Goal: Obtain resource: Download file/media

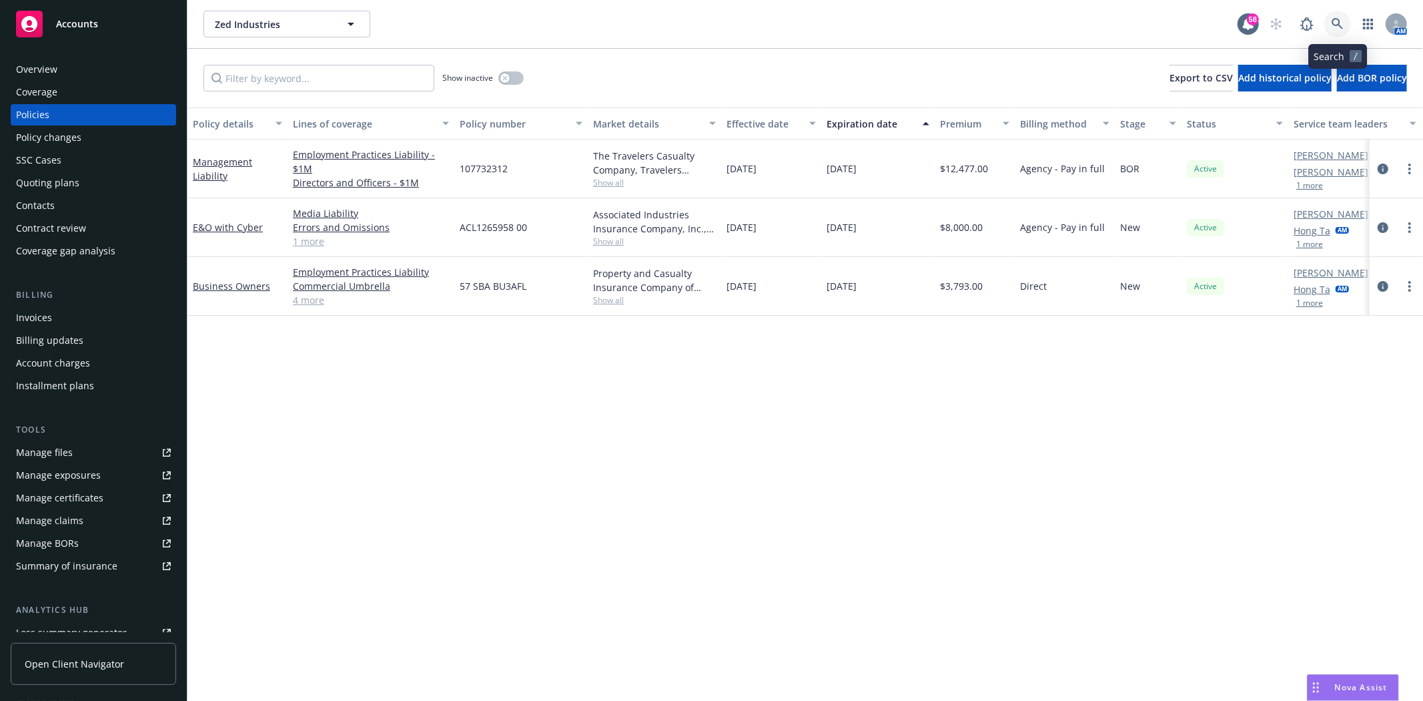
click at [1340, 27] on icon at bounding box center [1337, 23] width 11 height 11
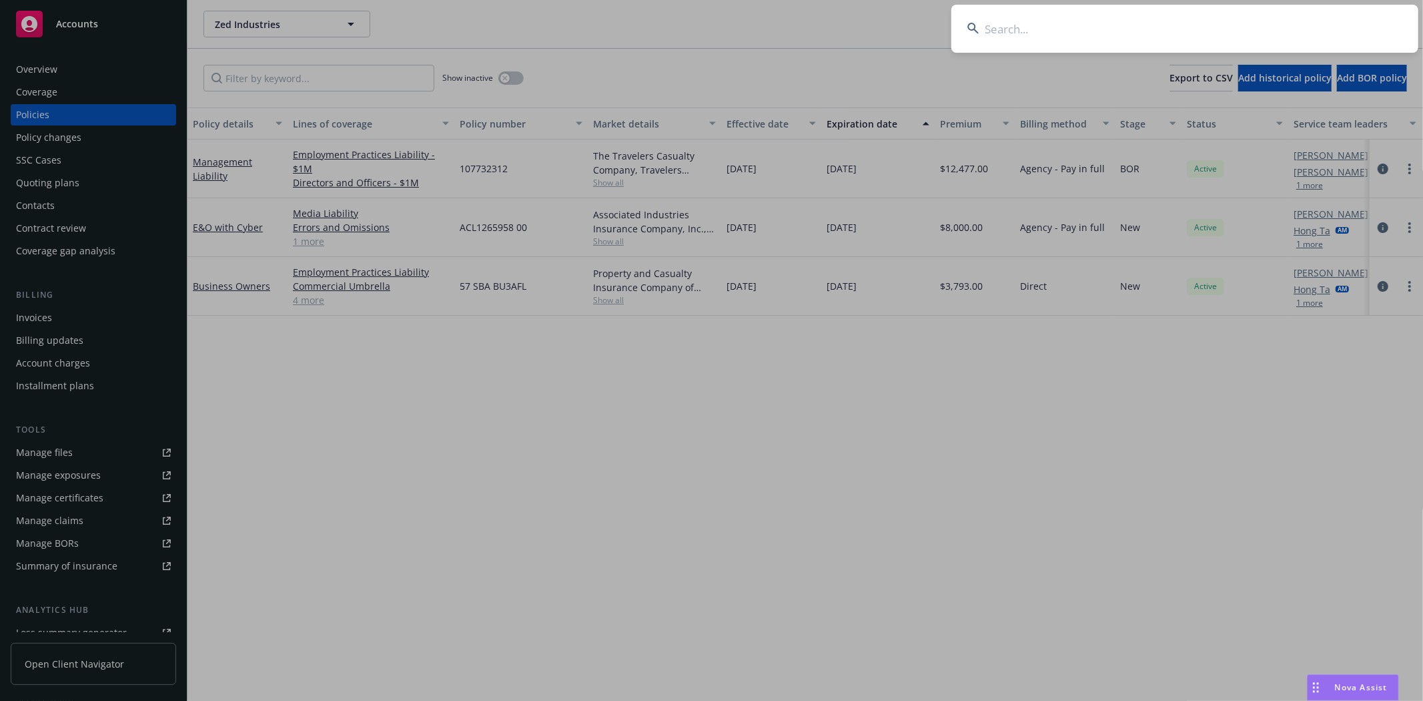
click at [1095, 15] on input at bounding box center [1184, 29] width 467 height 48
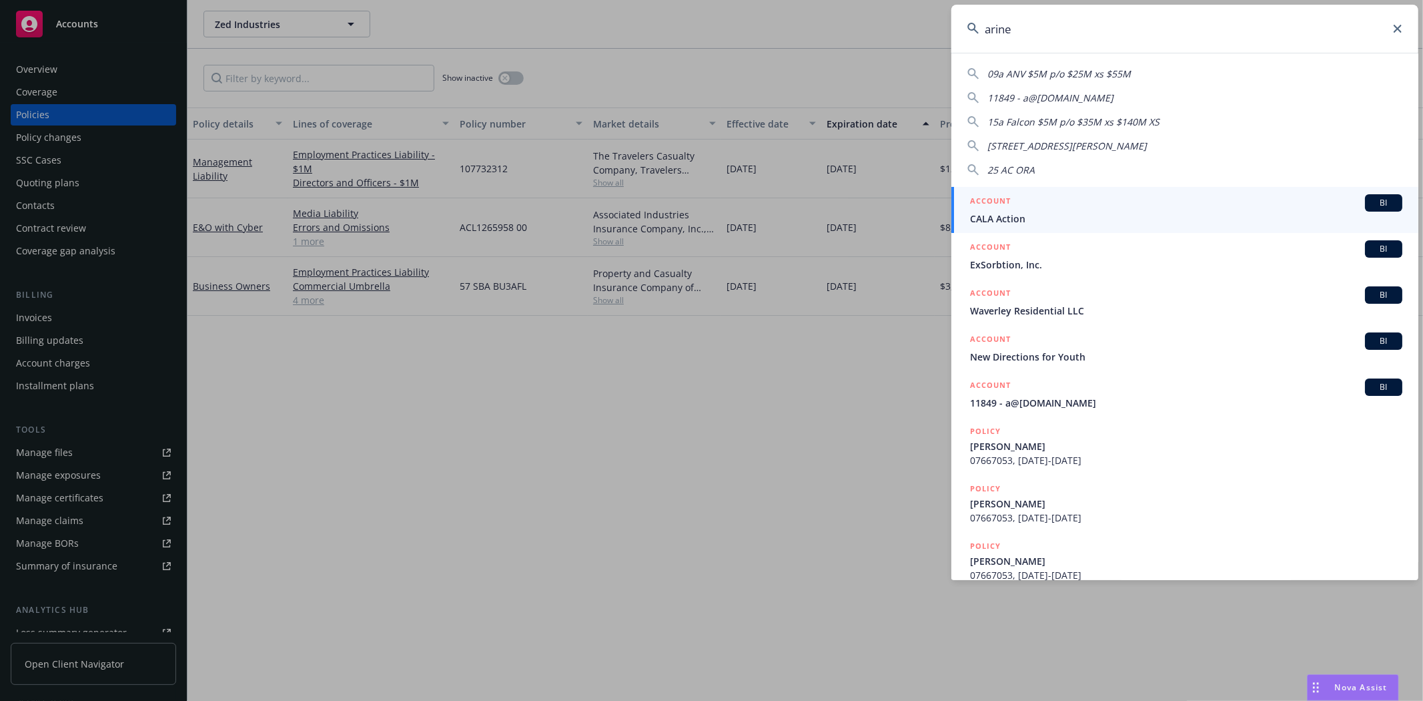
type input "arine"
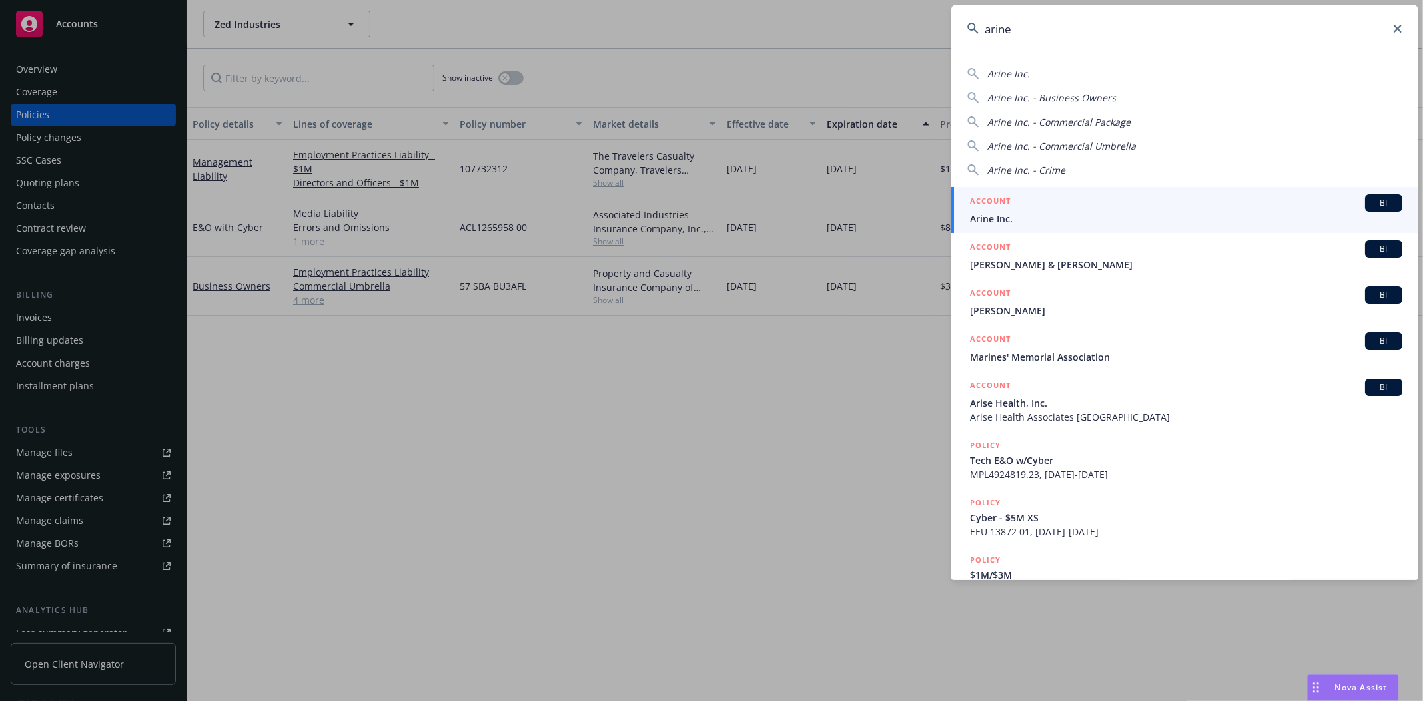
click at [1122, 216] on span "Arine Inc." at bounding box center [1186, 218] width 432 height 14
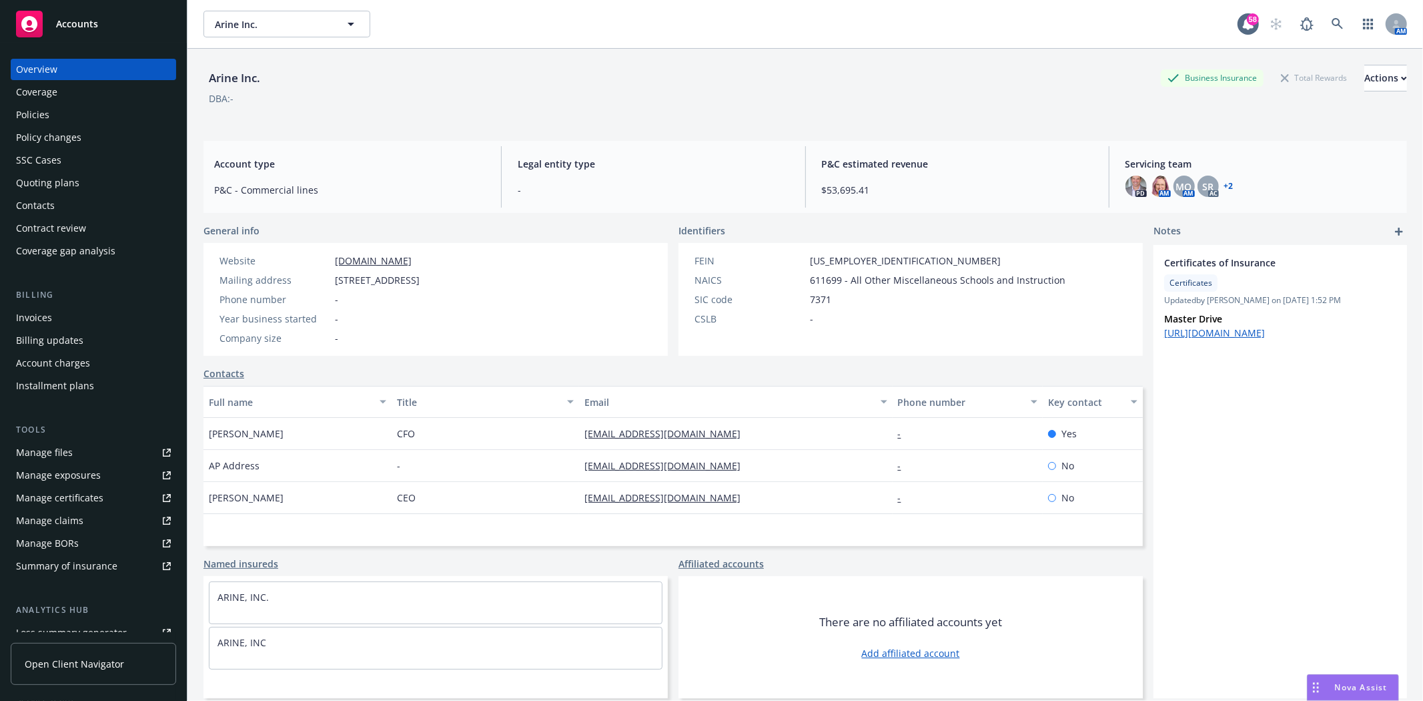
click at [44, 111] on div "Policies" at bounding box center [32, 114] width 33 height 21
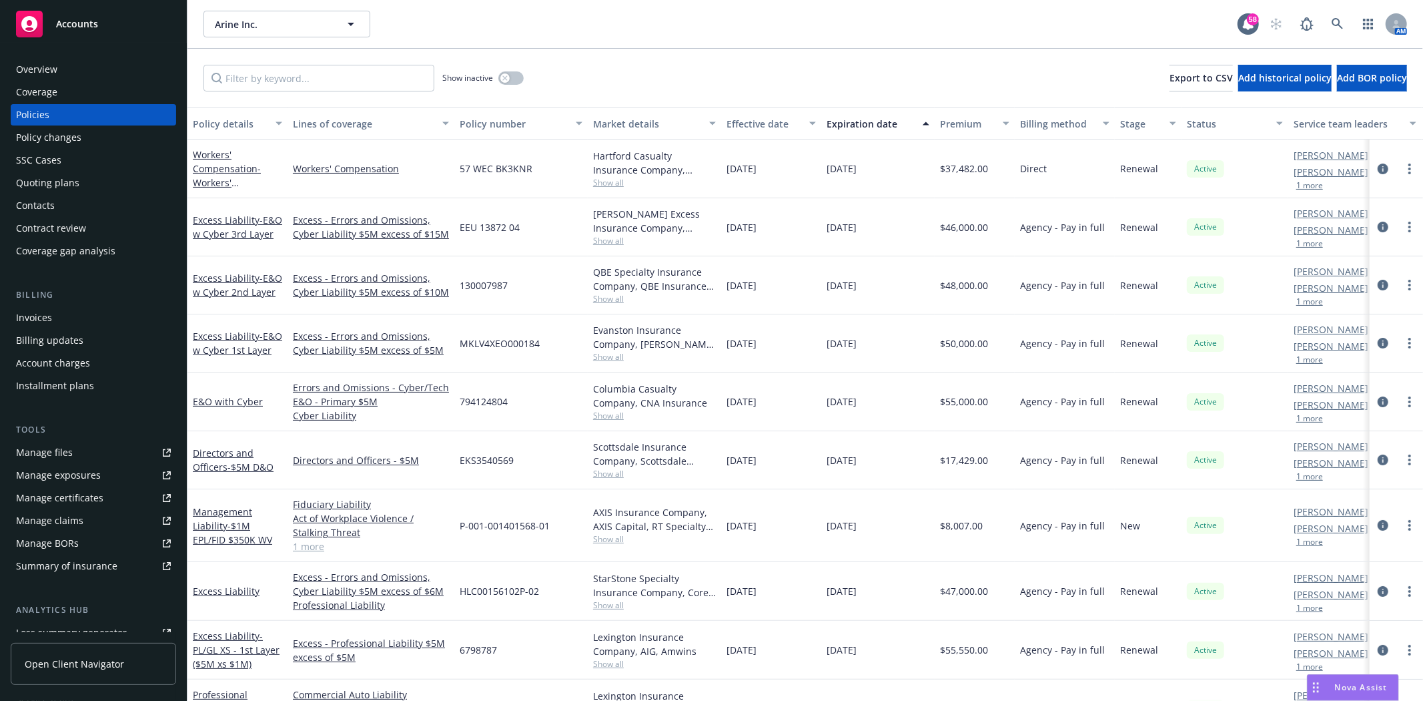
click at [55, 185] on div "Quoting plans" at bounding box center [47, 182] width 63 height 21
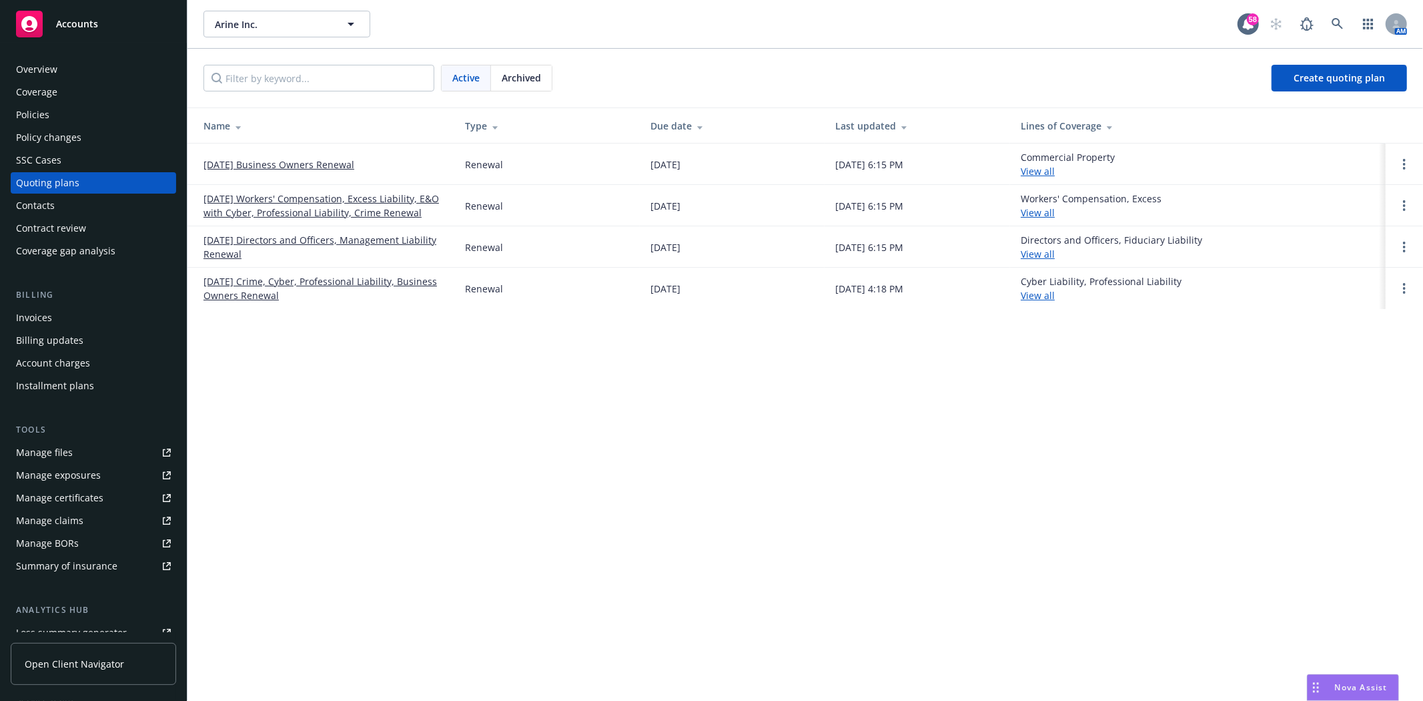
click at [514, 80] on span "Archived" at bounding box center [521, 78] width 39 height 14
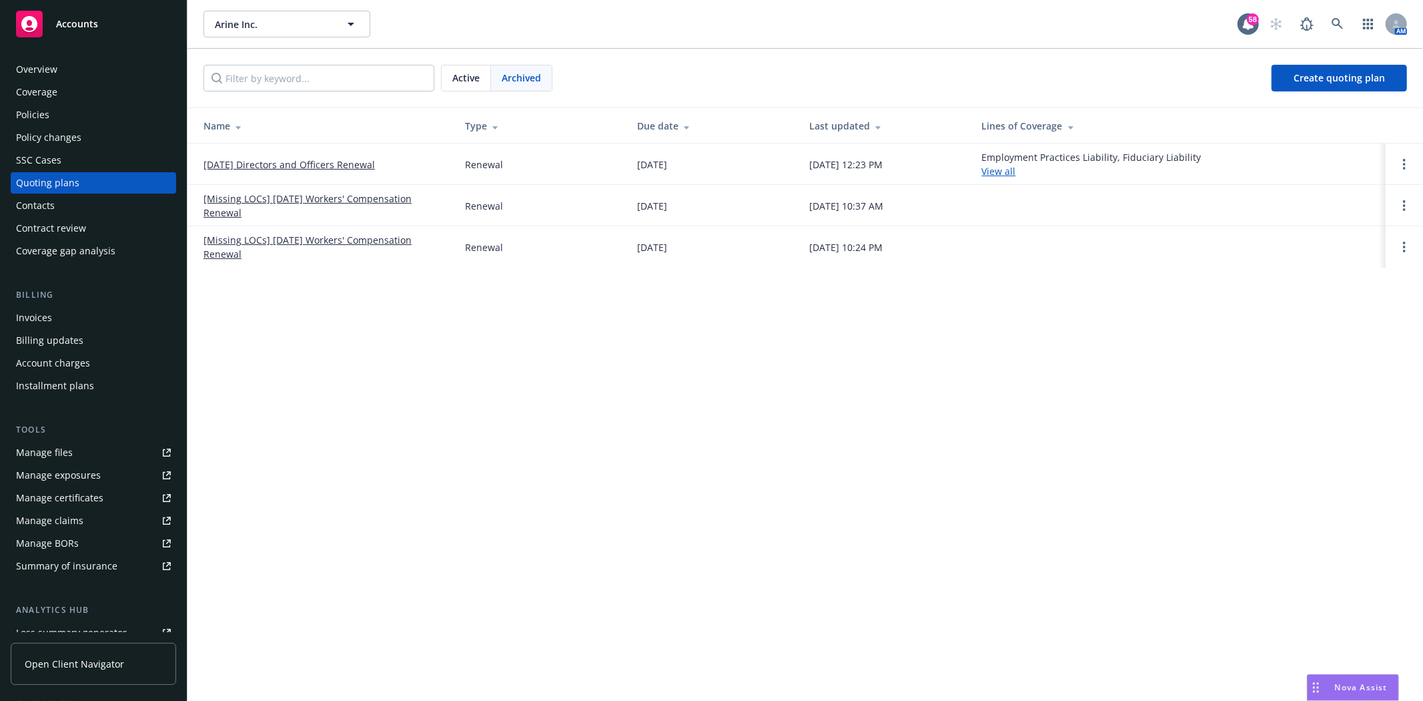
click at [270, 163] on link "09/06/24 Directors and Officers Renewal" at bounding box center [288, 164] width 171 height 14
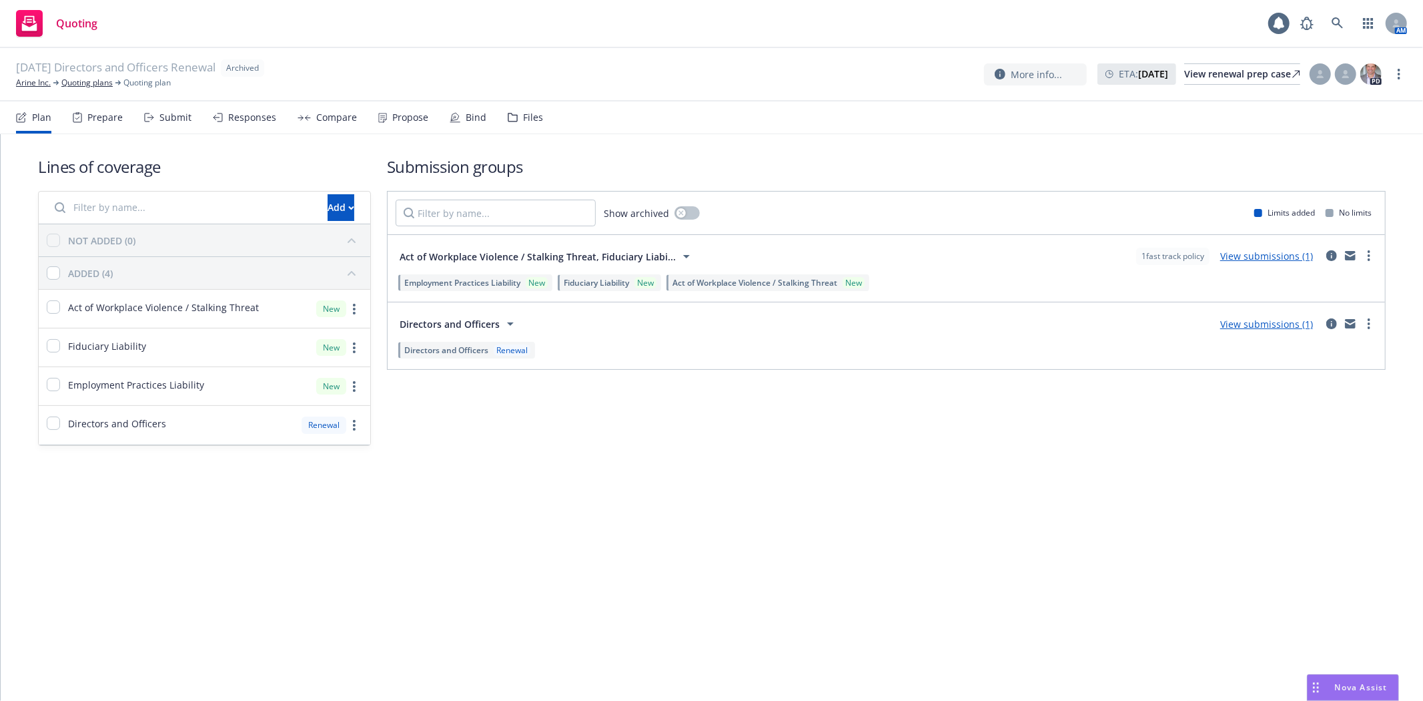
click at [510, 115] on icon at bounding box center [513, 117] width 10 height 9
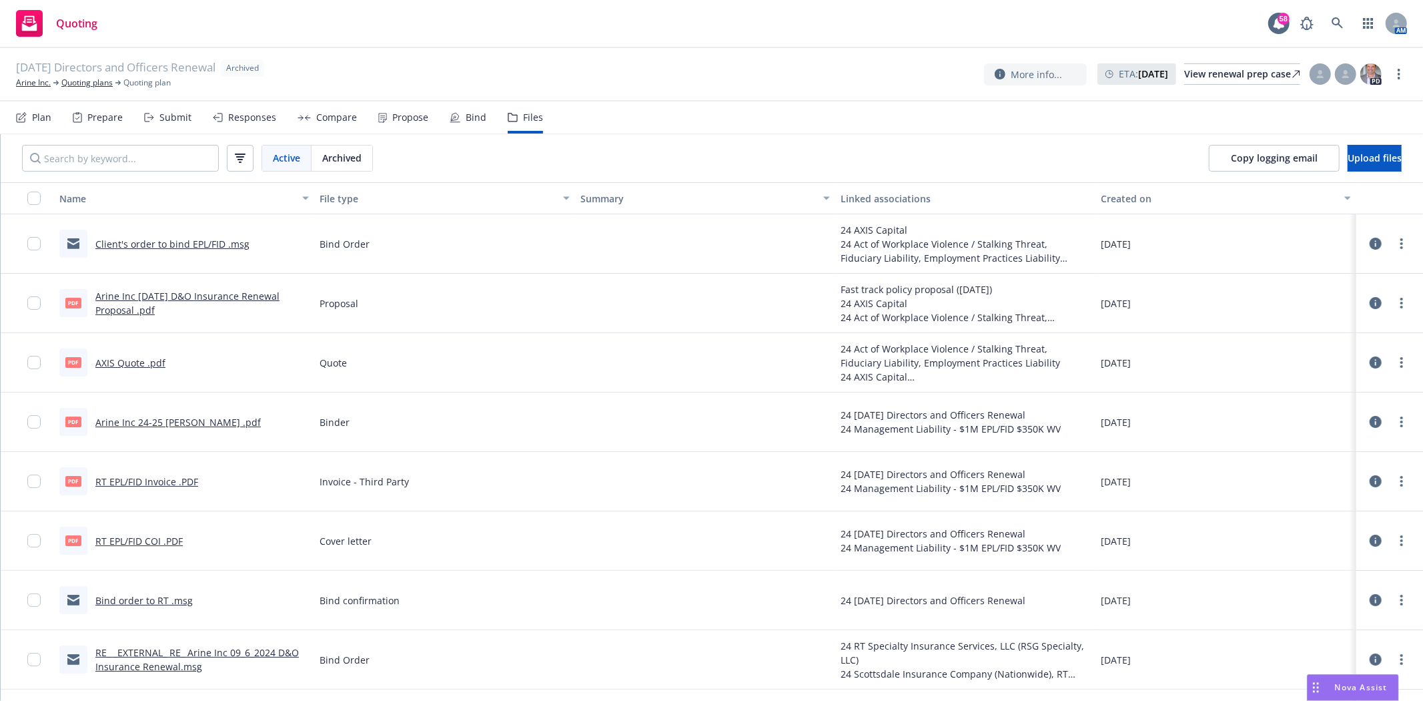
click at [221, 246] on link "Client's order to bind EPL/FID .msg" at bounding box center [172, 244] width 154 height 13
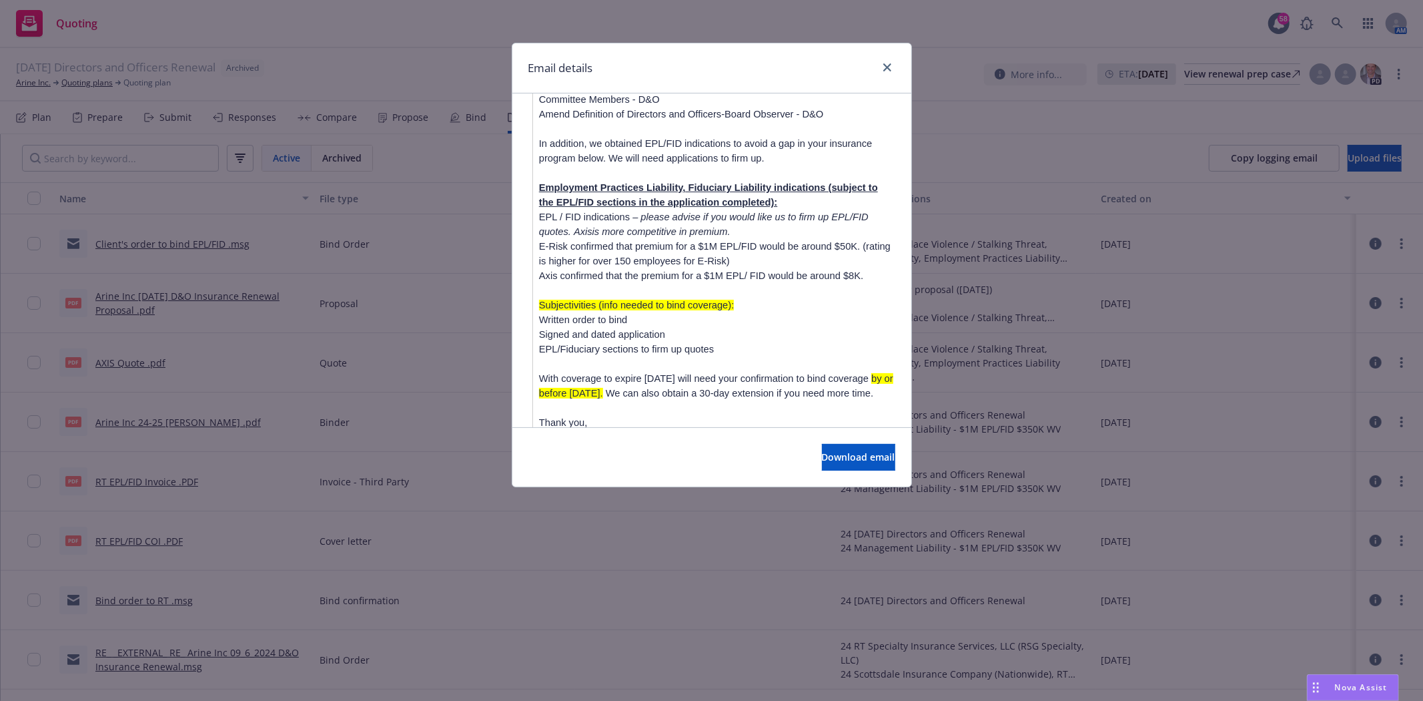
scroll to position [1037, 0]
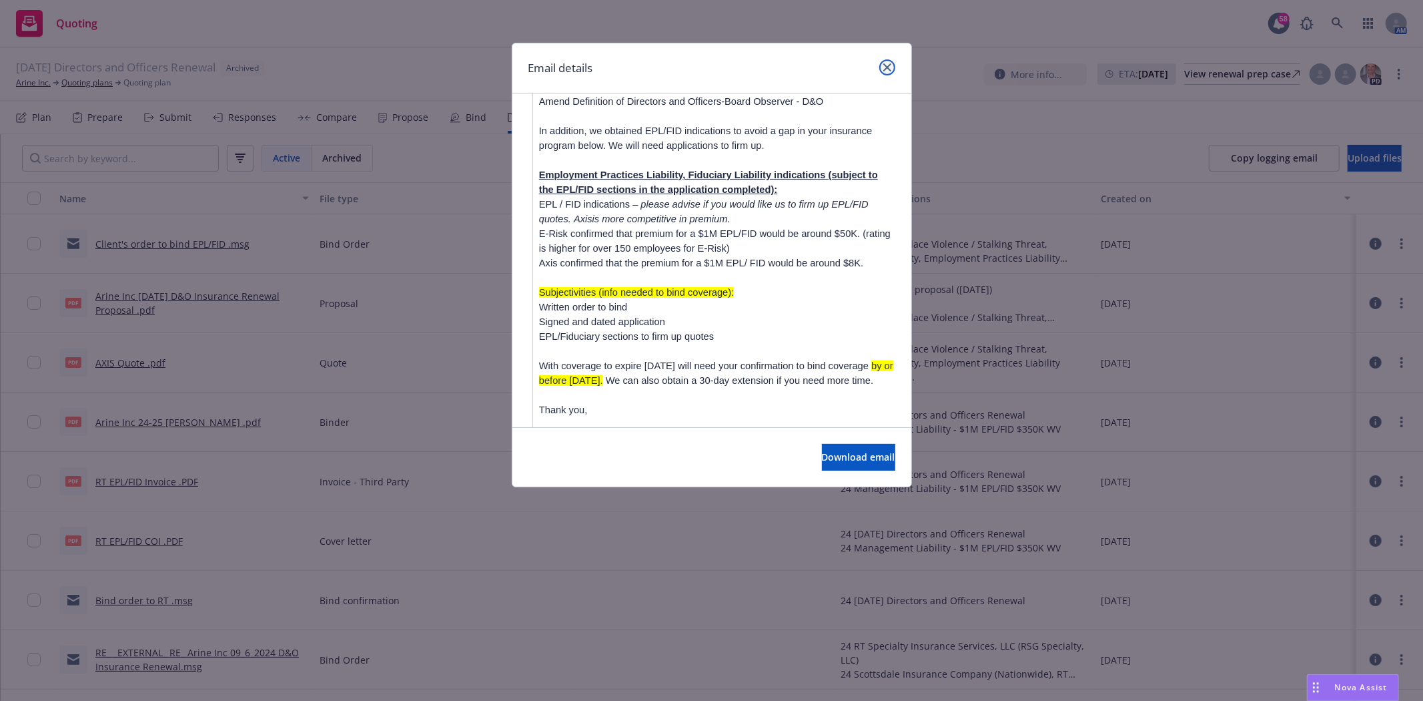
click at [883, 63] on icon "close" at bounding box center [887, 67] width 8 height 8
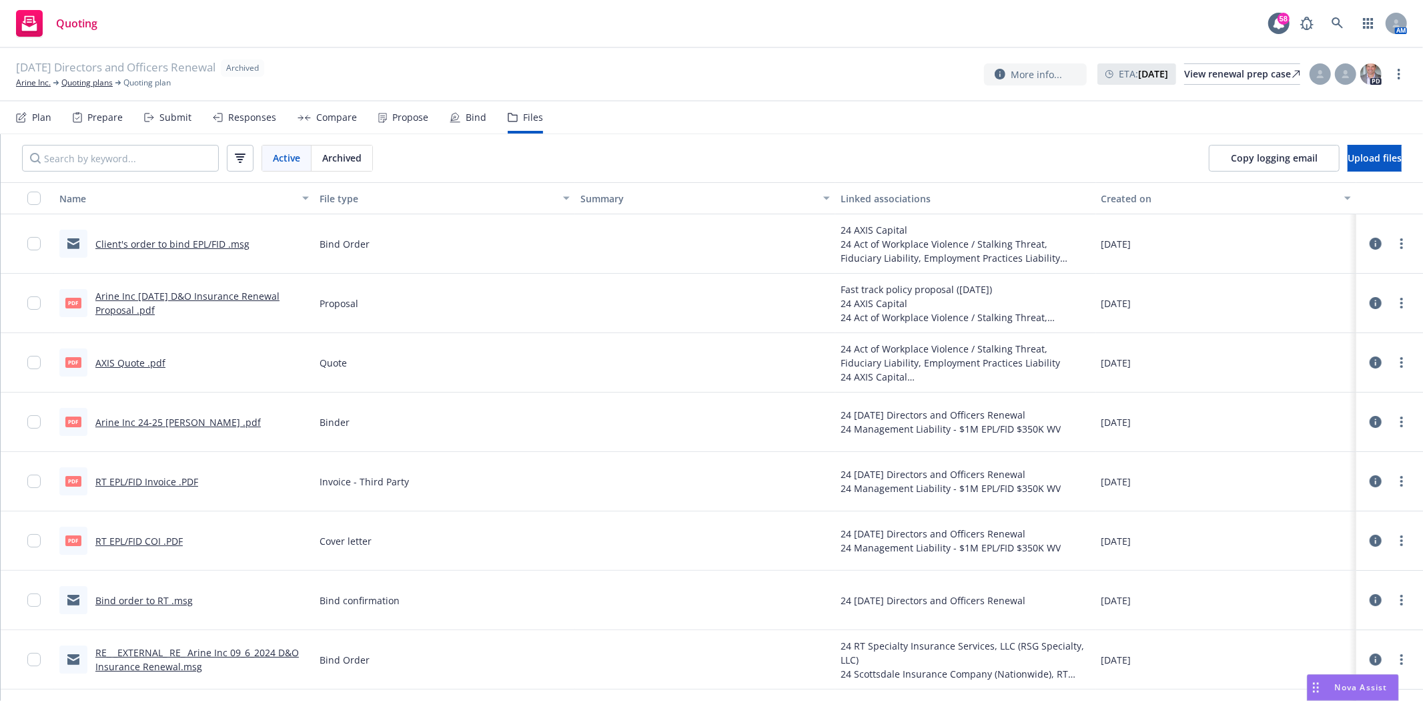
click at [243, 296] on link "Arine Inc 09/6/2024 D&O Insurance Renewal Proposal .pdf" at bounding box center [187, 303] width 184 height 27
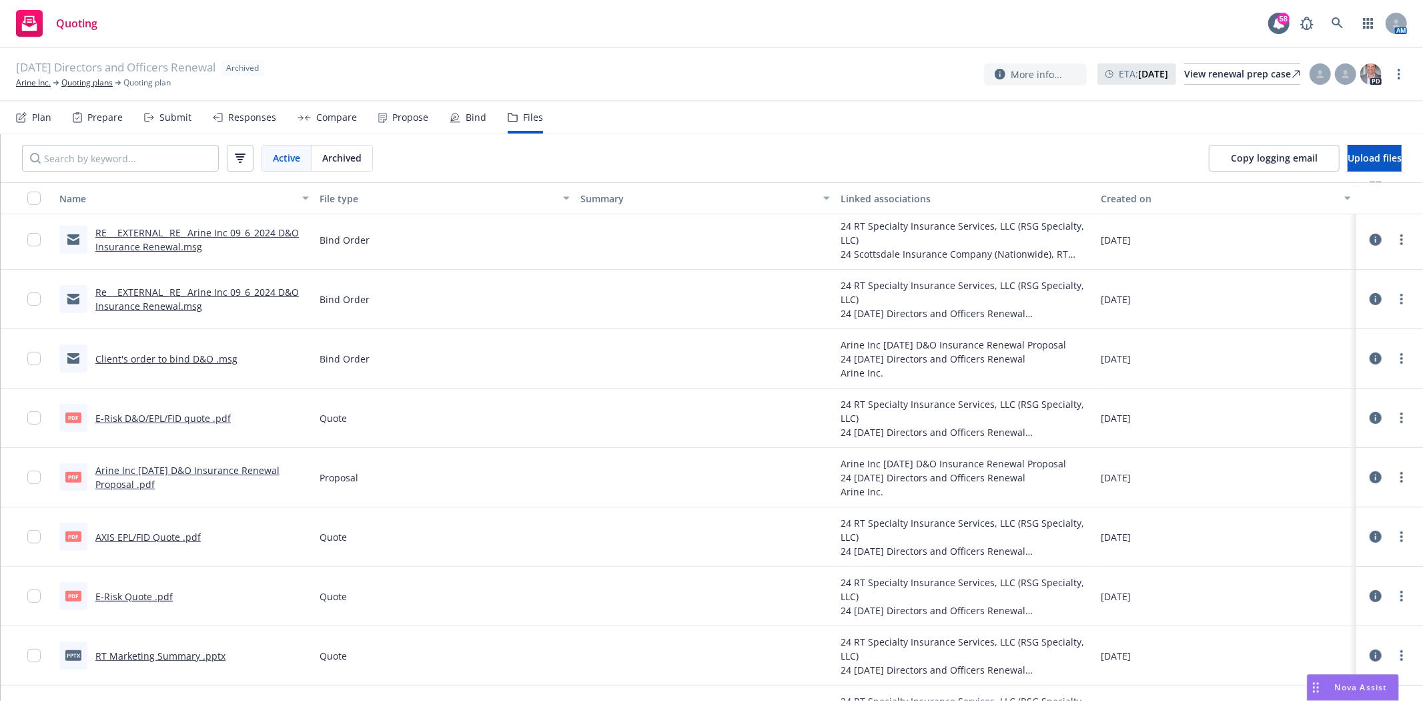
scroll to position [460, 0]
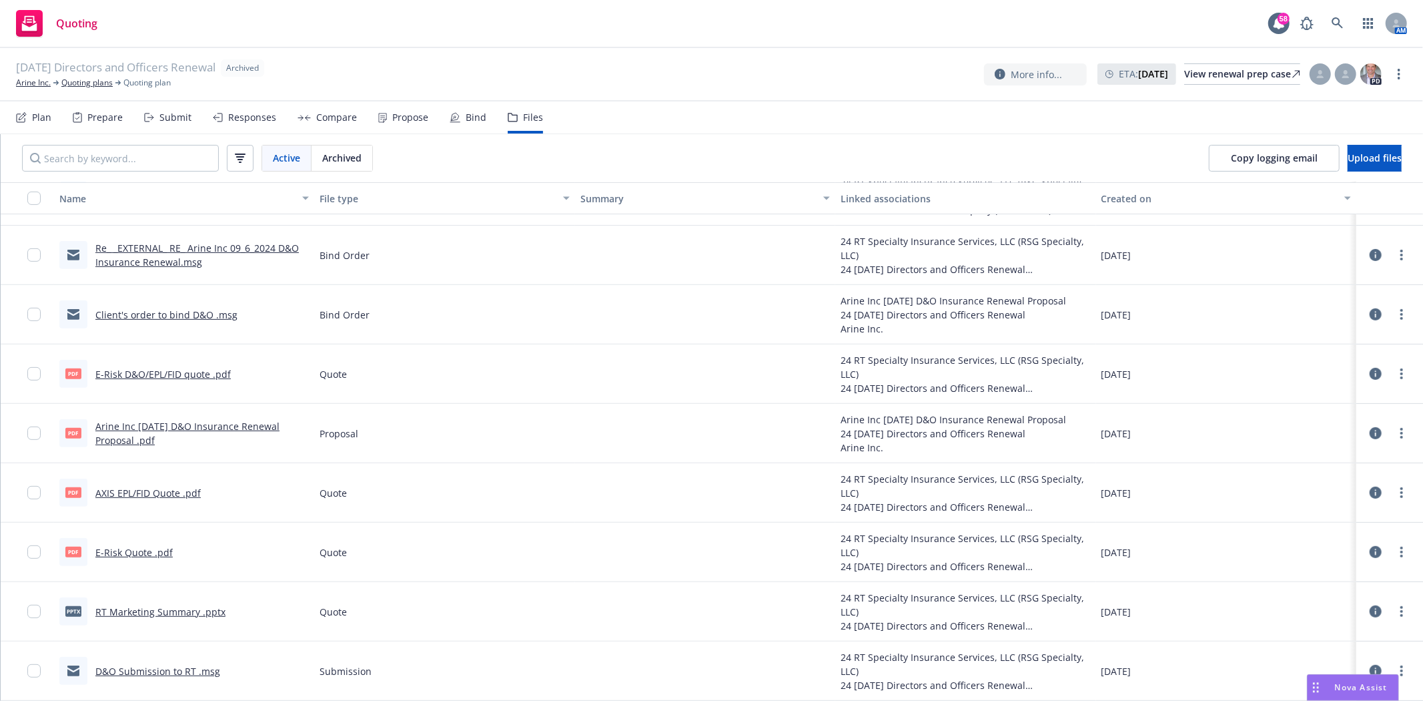
click at [177, 665] on link "D&O Submission to RT .msg" at bounding box center [157, 671] width 125 height 13
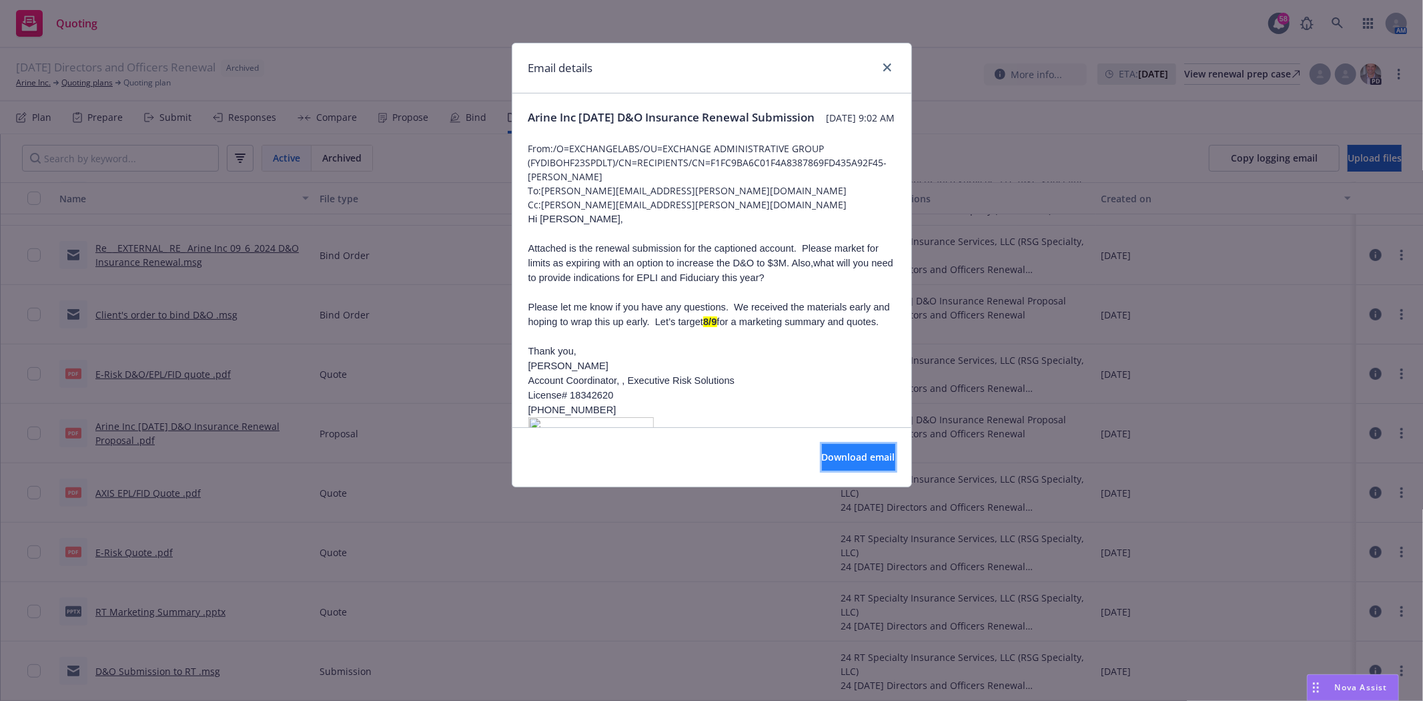
click at [822, 463] on span "Download email" at bounding box center [858, 456] width 73 height 13
click at [889, 67] on icon "close" at bounding box center [887, 67] width 8 height 8
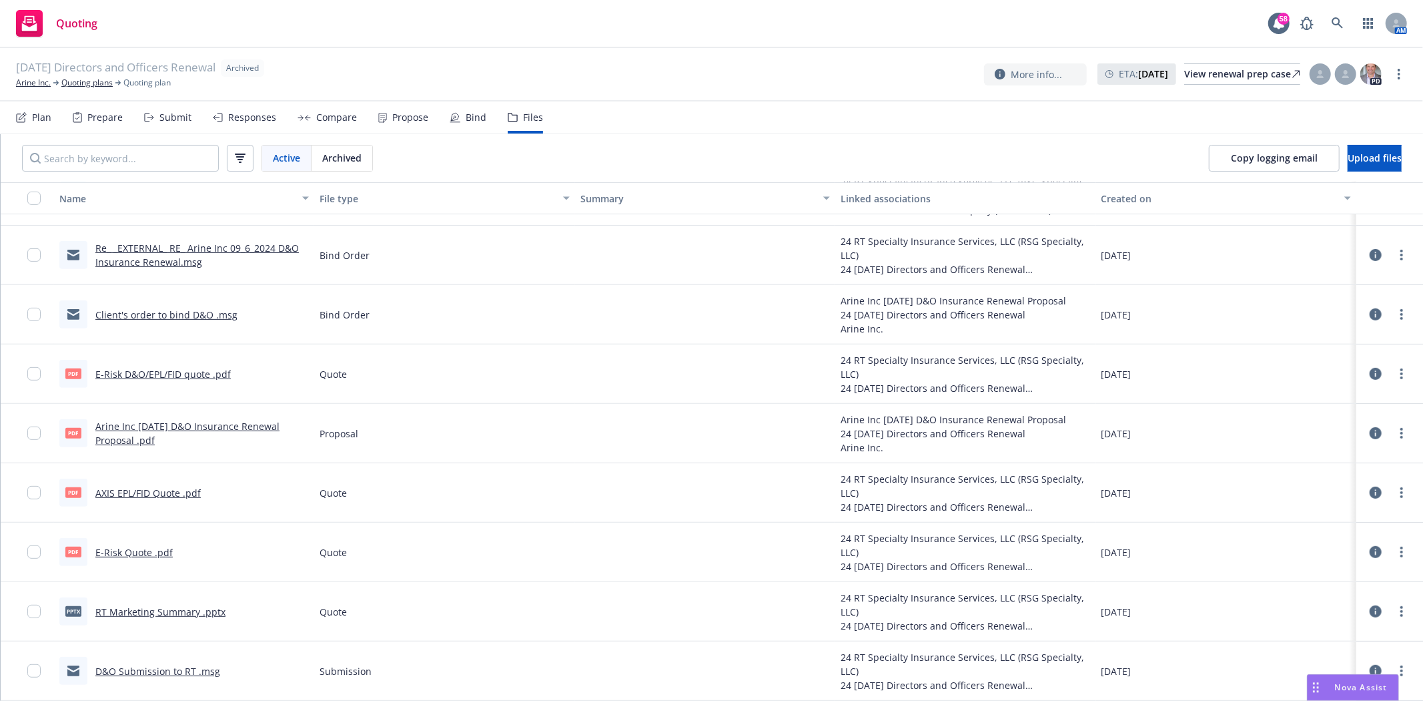
click at [183, 421] on link "Arine Inc 09/6/2024 D&O Insurance Renewal Proposal .pdf" at bounding box center [187, 433] width 184 height 27
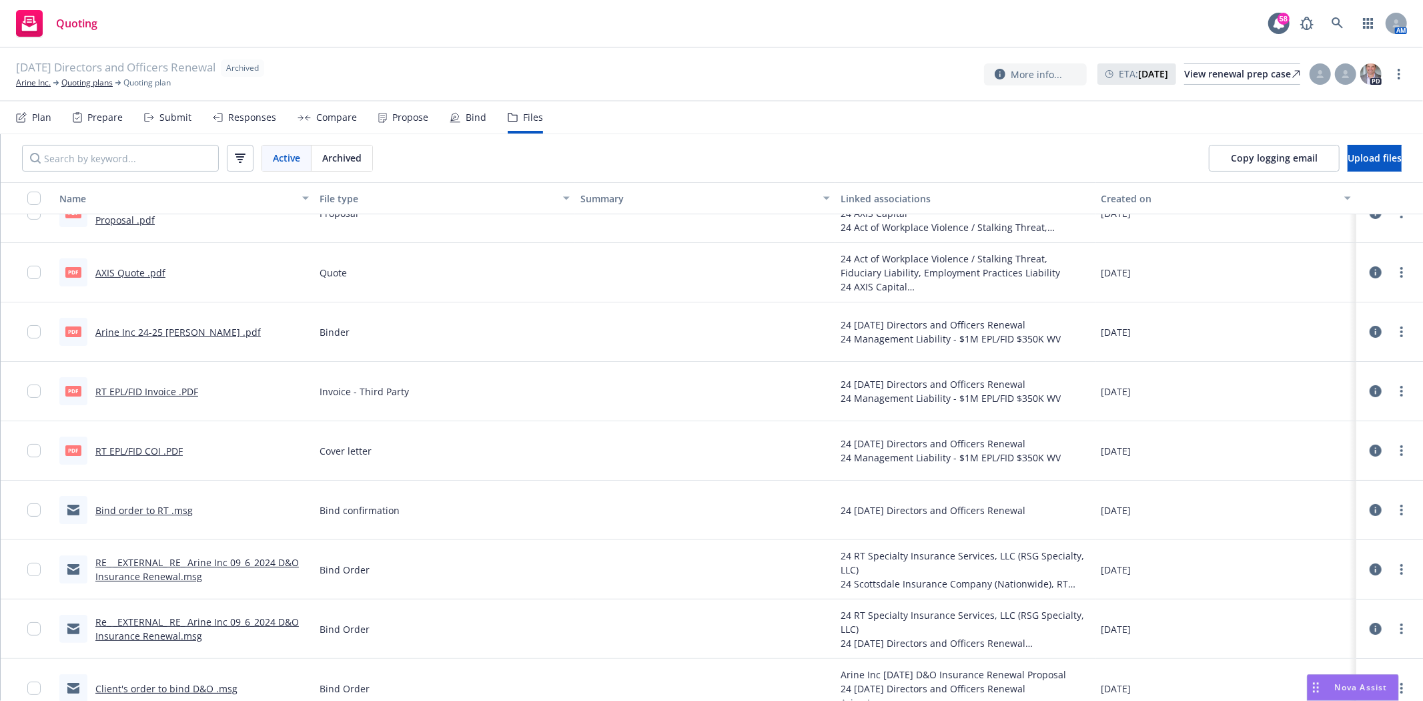
scroll to position [163, 0]
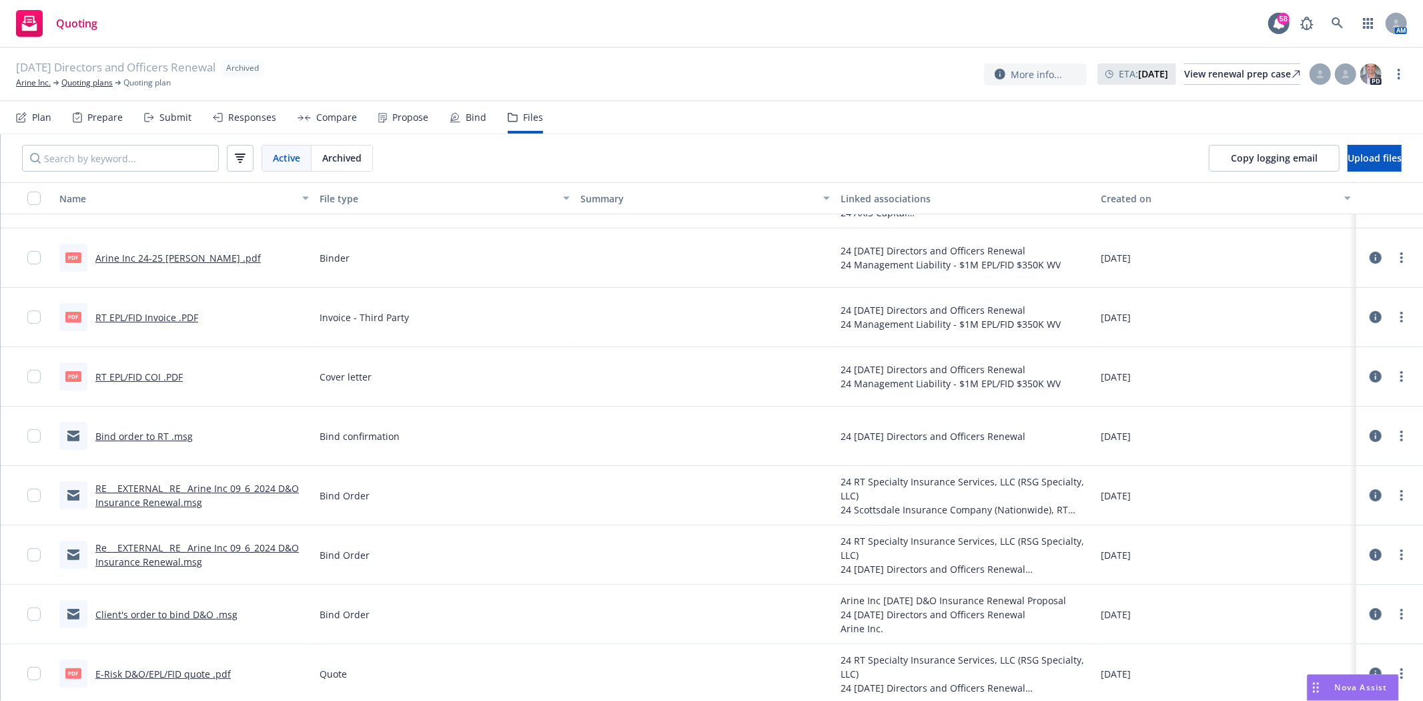
click at [244, 542] on link "Re_ _EXTERNAL_ RE_ Arine Inc 09_6_2024 D&O Insurance Renewal.msg" at bounding box center [196, 554] width 203 height 27
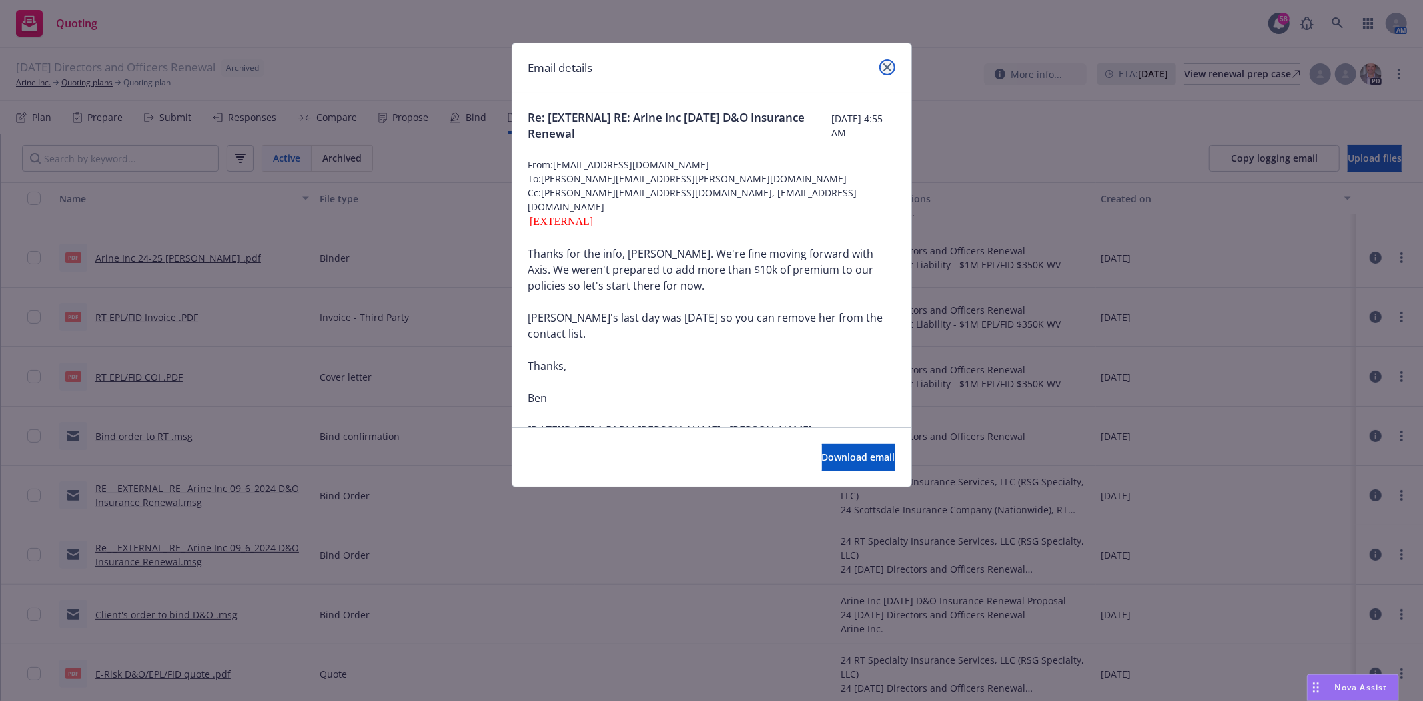
drag, startPoint x: 885, startPoint y: 64, endPoint x: 631, endPoint y: 283, distance: 334.9
click at [883, 68] on icon "close" at bounding box center [887, 67] width 8 height 8
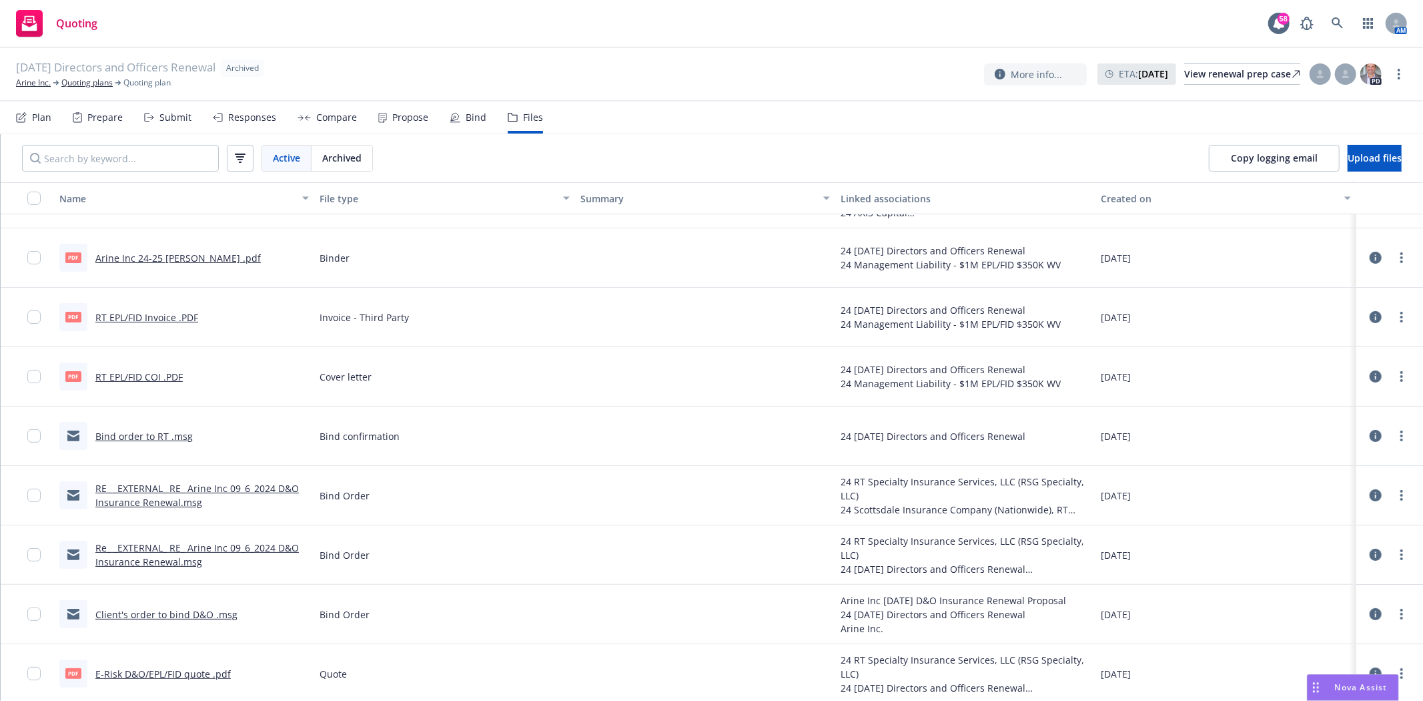
click at [219, 609] on link "Client's order to bind D&O .msg" at bounding box center [166, 614] width 142 height 13
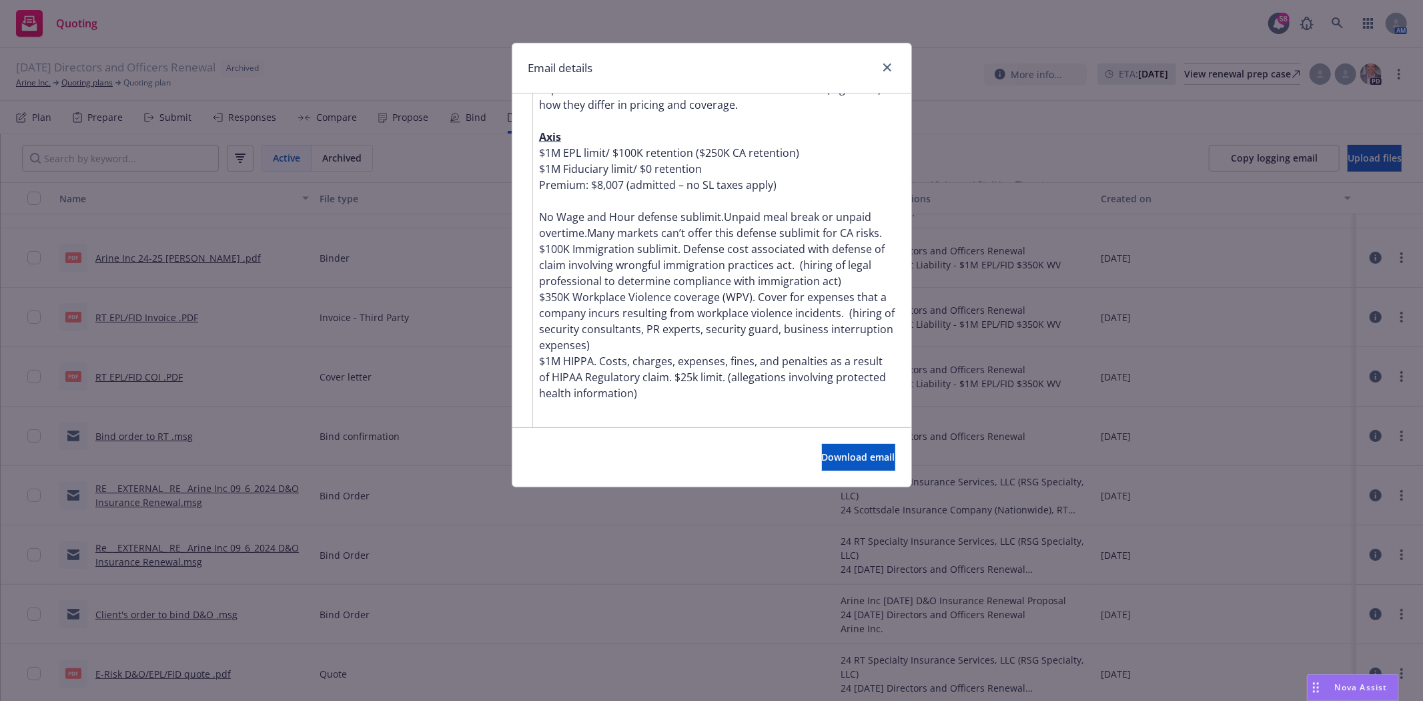
scroll to position [518, 0]
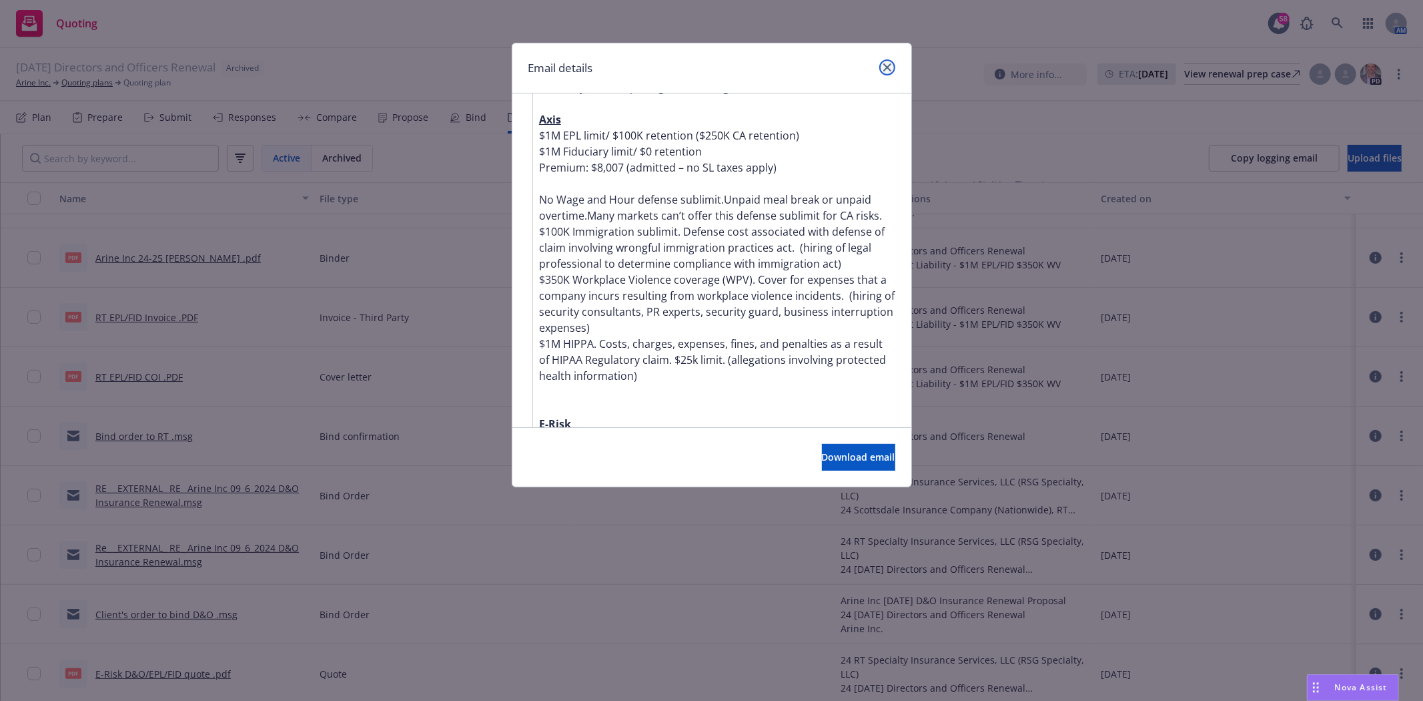
click at [885, 70] on icon "close" at bounding box center [887, 67] width 8 height 8
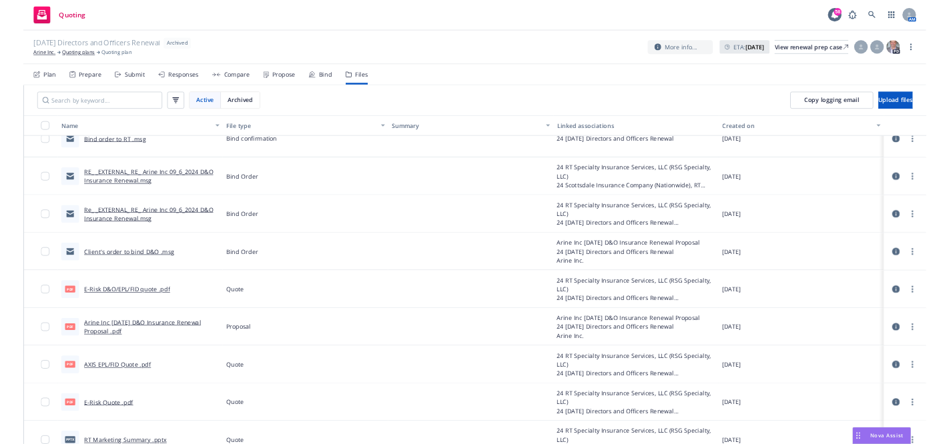
scroll to position [460, 0]
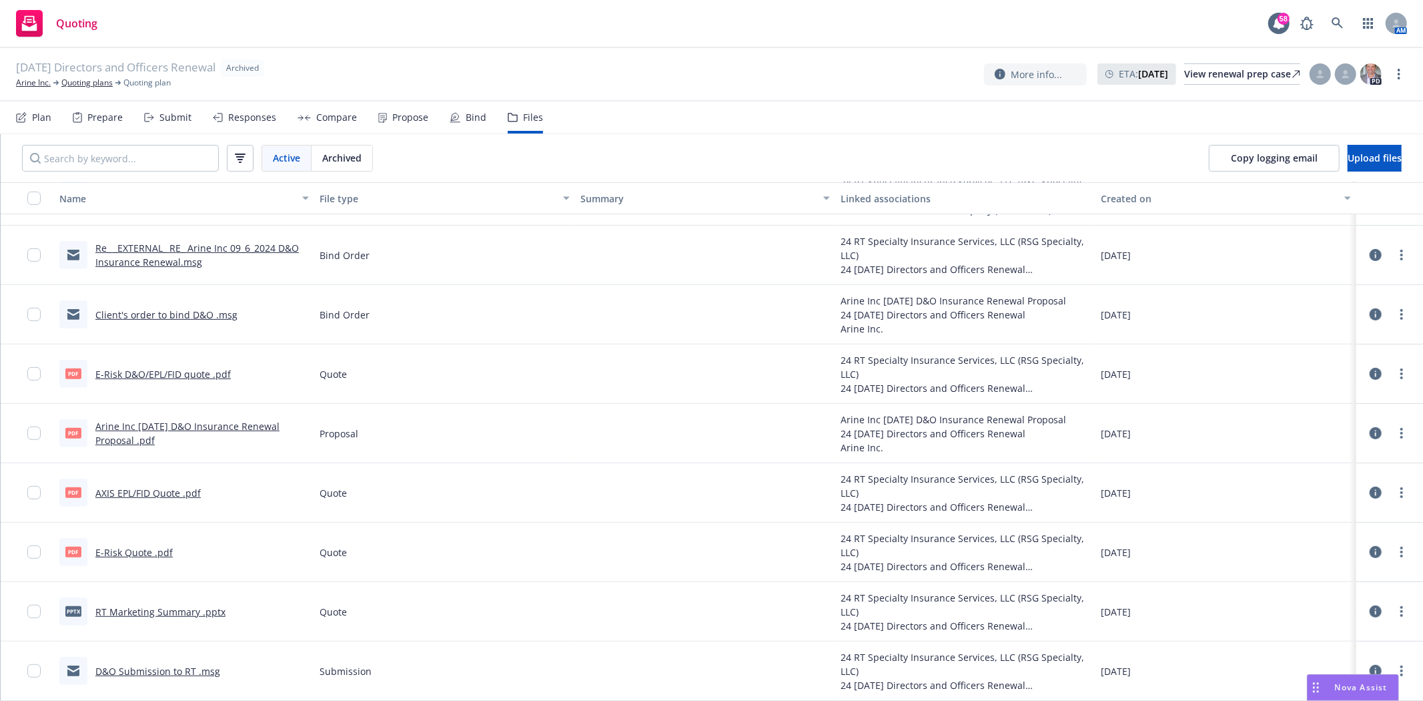
click at [168, 676] on div "D&O Submission to RT .msg" at bounding box center [157, 671] width 125 height 14
click at [167, 671] on link "D&O Submission to RT .msg" at bounding box center [157, 671] width 125 height 13
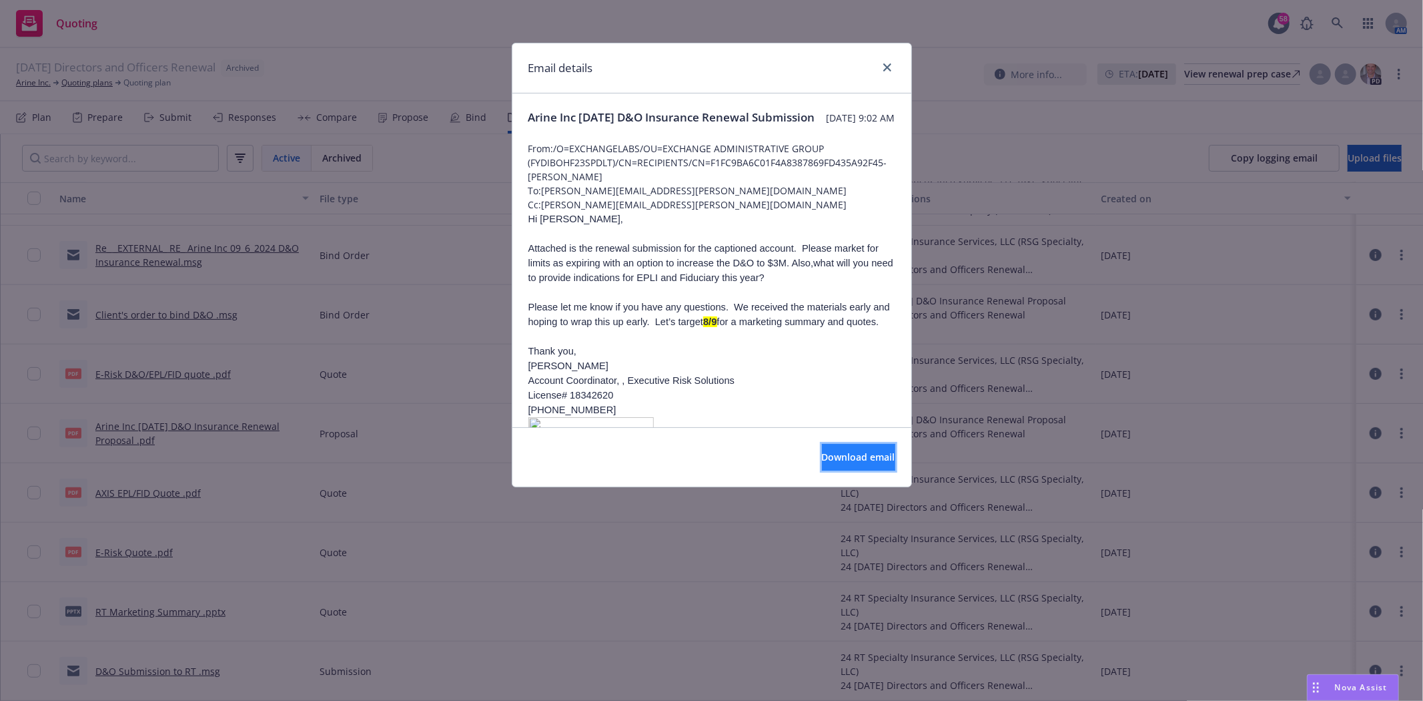
click at [822, 460] on span "Download email" at bounding box center [858, 456] width 73 height 13
click at [886, 68] on icon "close" at bounding box center [887, 67] width 8 height 8
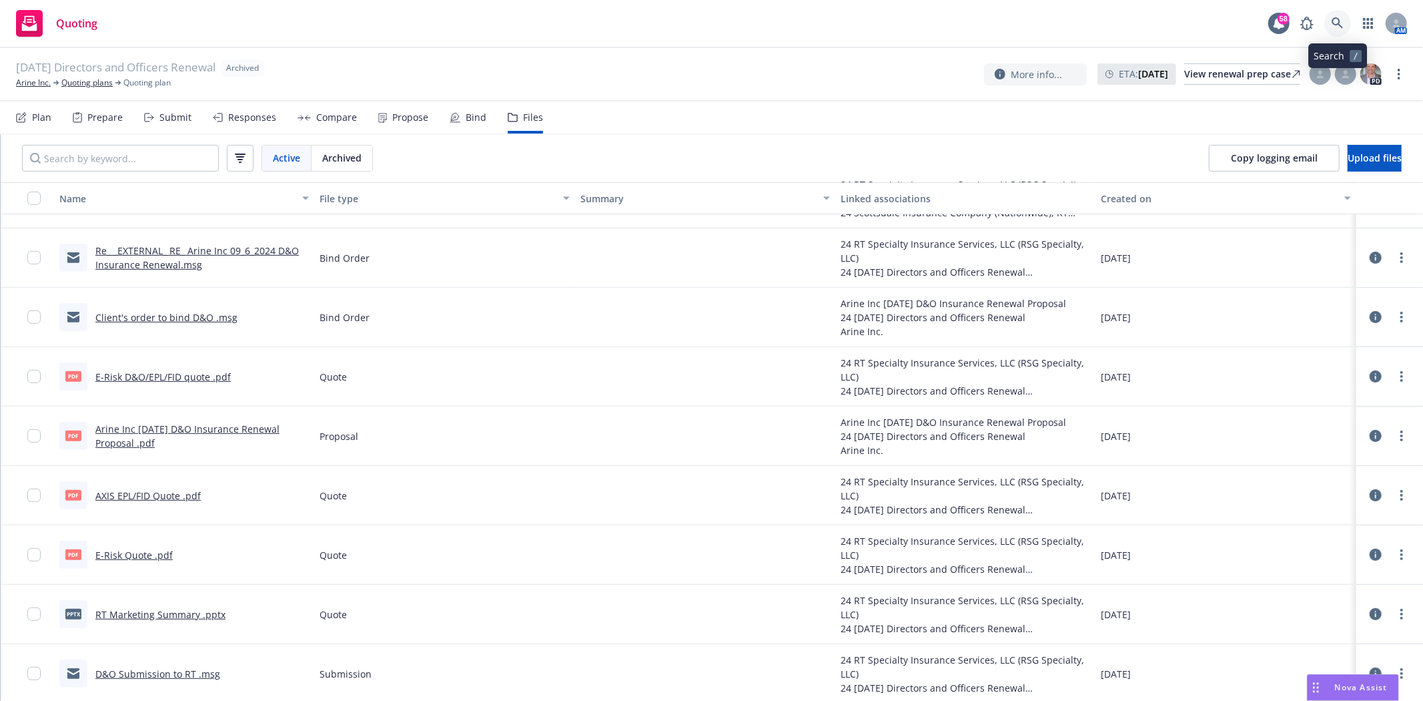
click at [1338, 22] on icon at bounding box center [1338, 23] width 12 height 12
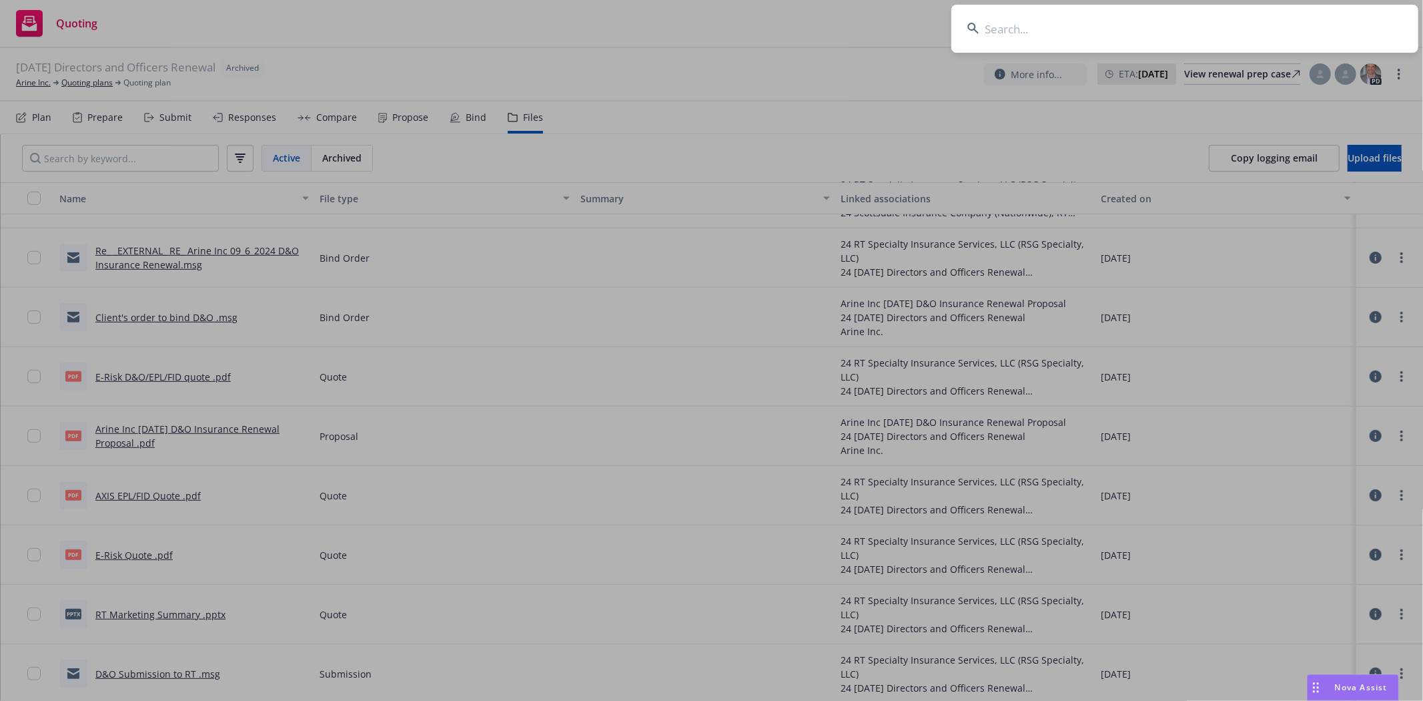
click at [1138, 48] on input at bounding box center [1184, 29] width 467 height 48
click at [1130, 35] on input at bounding box center [1184, 29] width 467 height 48
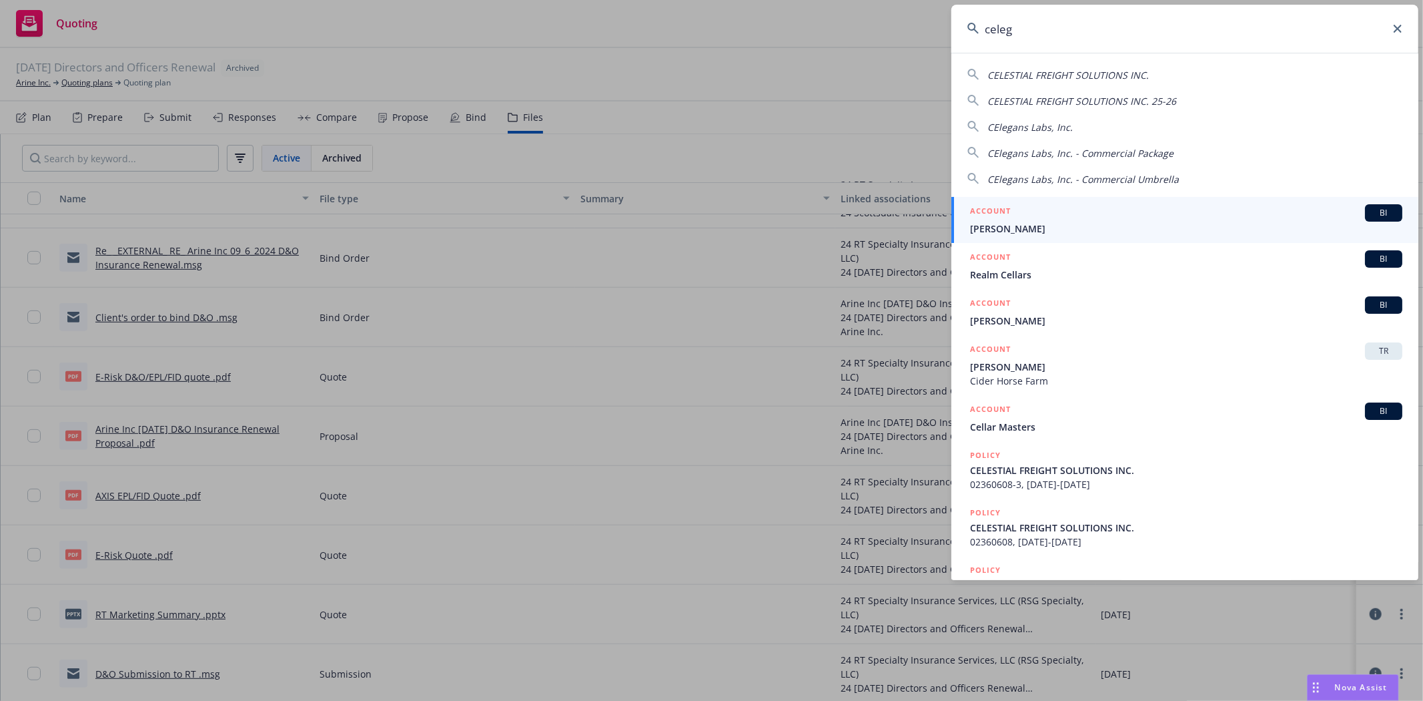
type input "celegi"
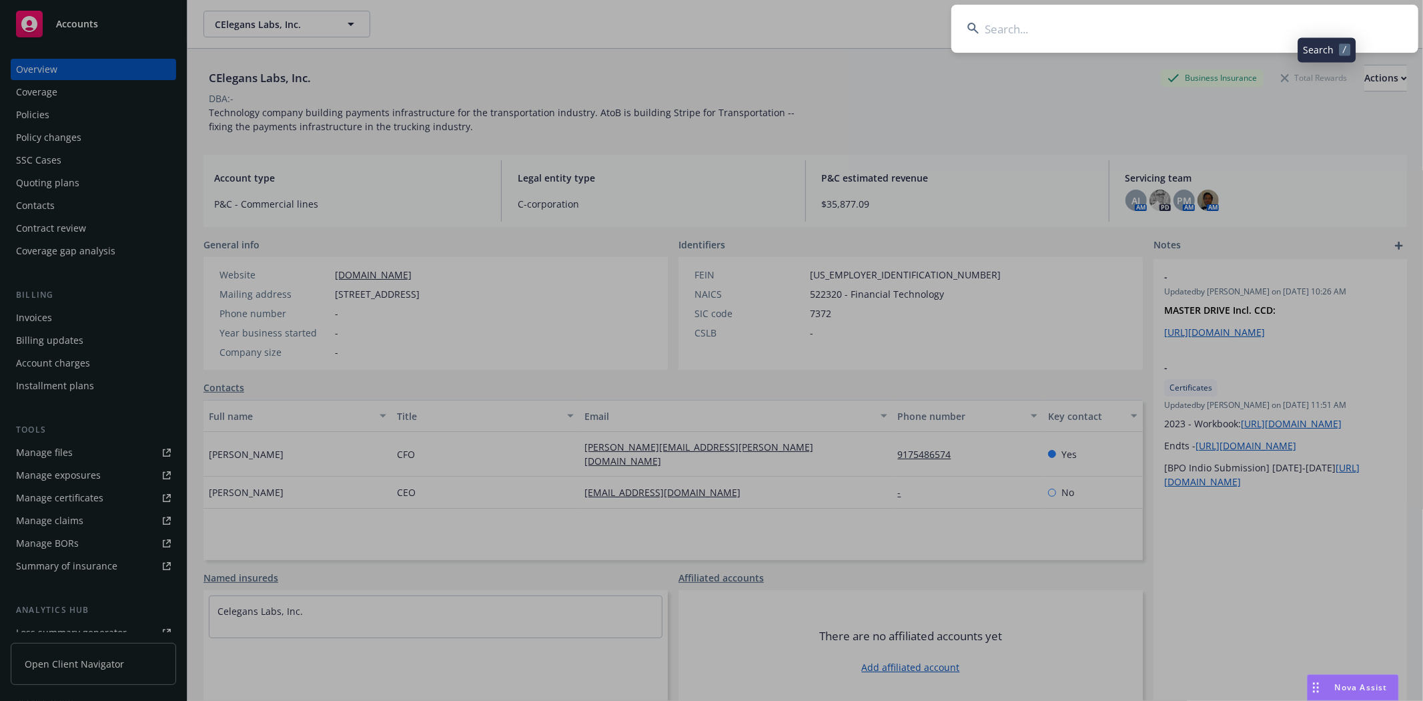
click at [1202, 37] on input at bounding box center [1184, 29] width 467 height 48
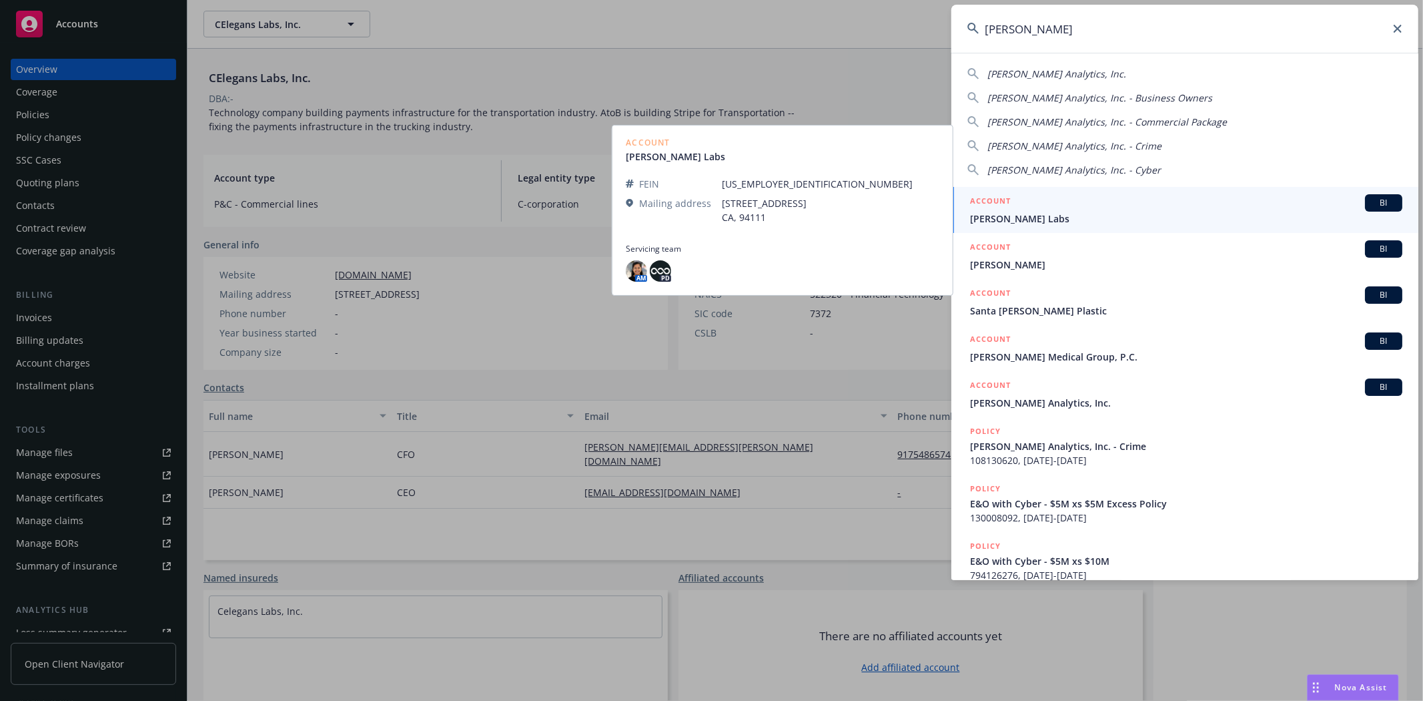
click at [1104, 71] on div "Clara Analytics, Inc." at bounding box center [1184, 74] width 435 height 14
type input "Clara Analytics, Inc."
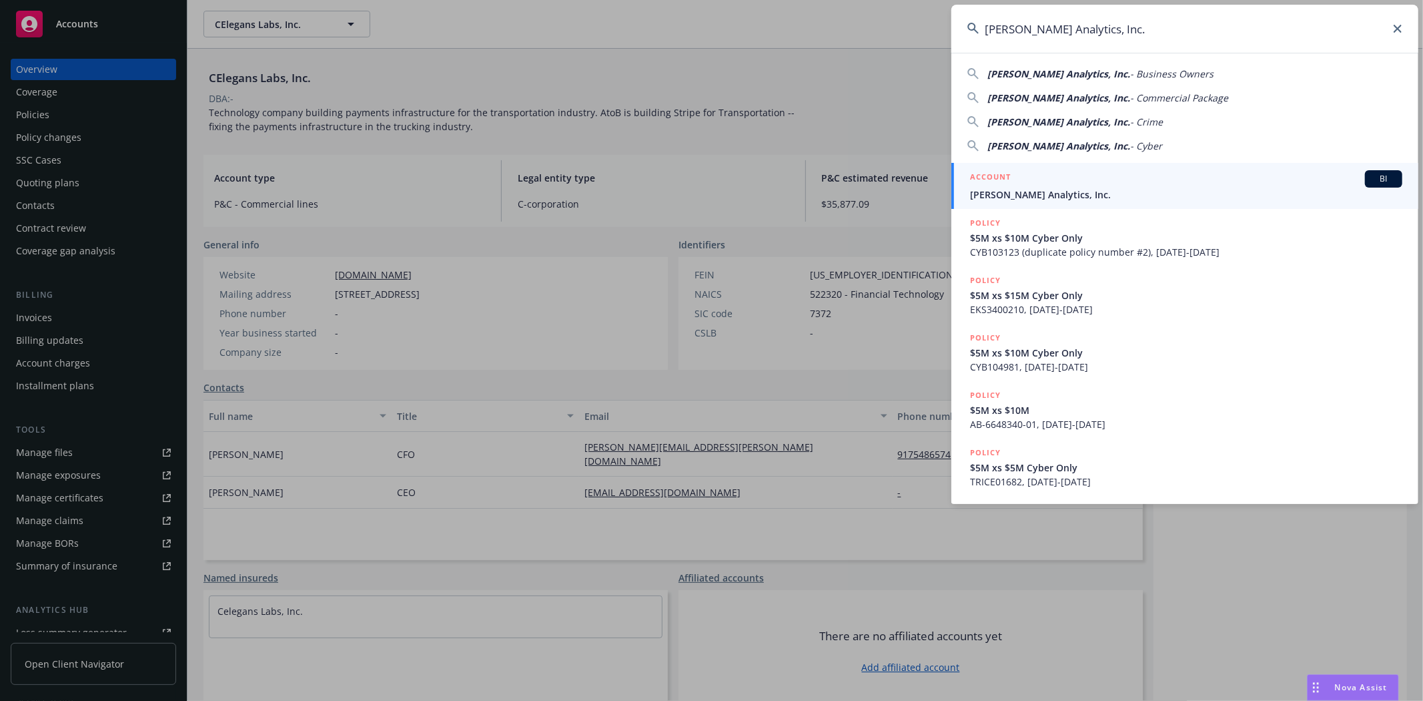
click at [1090, 193] on span "Clara Analytics, Inc." at bounding box center [1186, 194] width 432 height 14
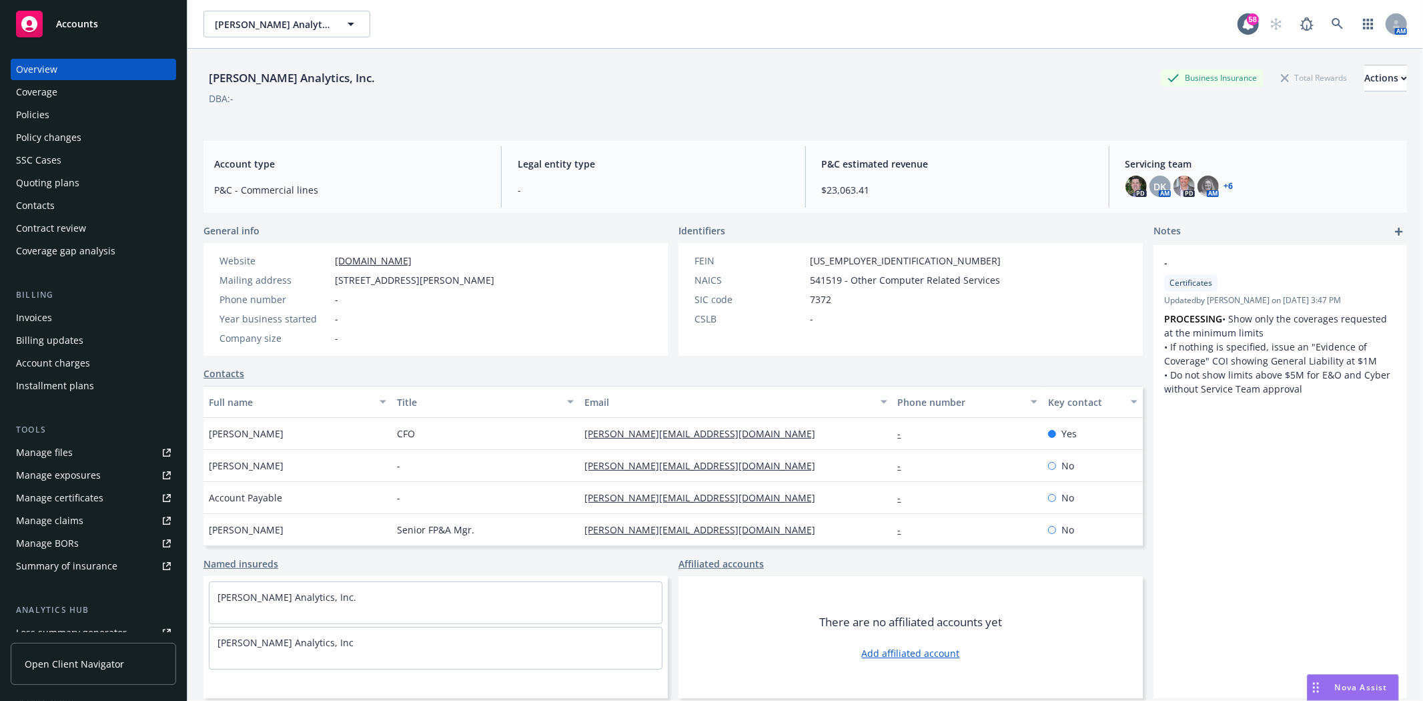
click at [1224, 185] on link "+ 6" at bounding box center [1228, 186] width 9 height 8
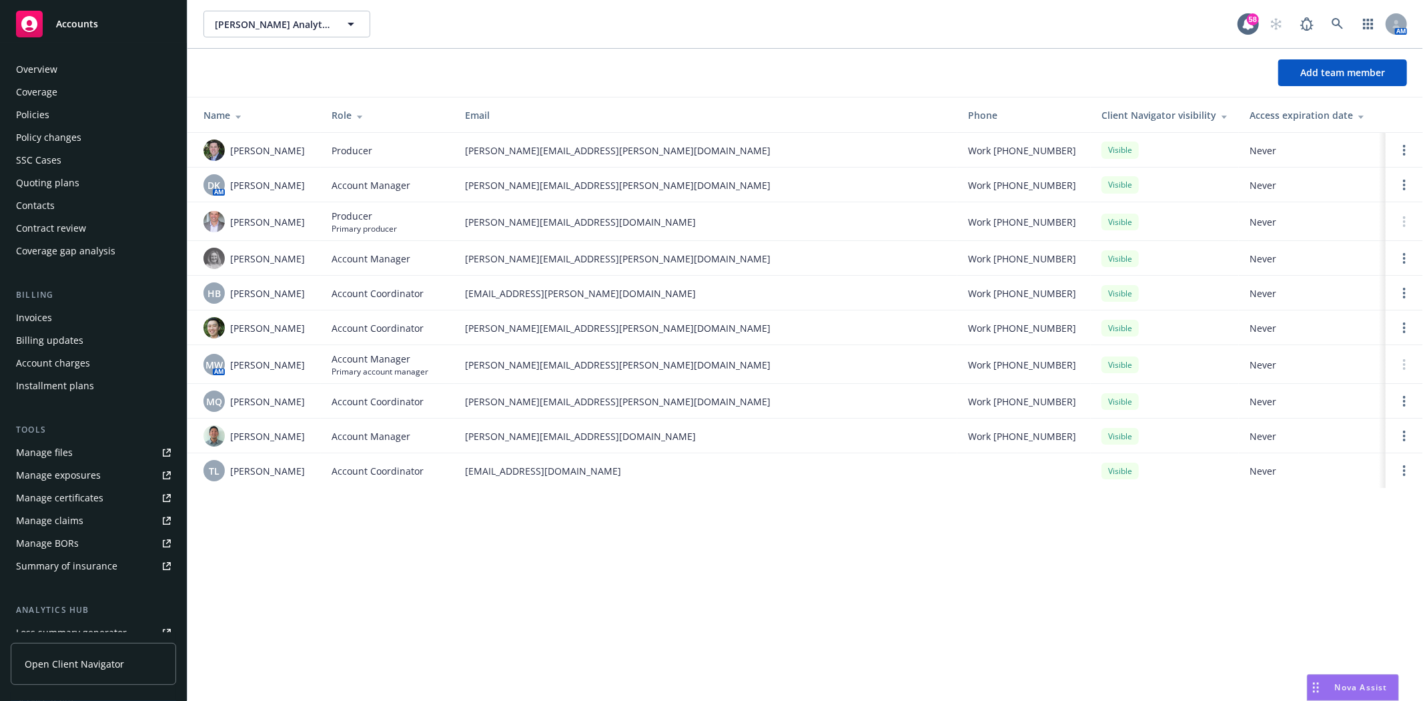
click at [47, 120] on div "Policies" at bounding box center [32, 114] width 33 height 21
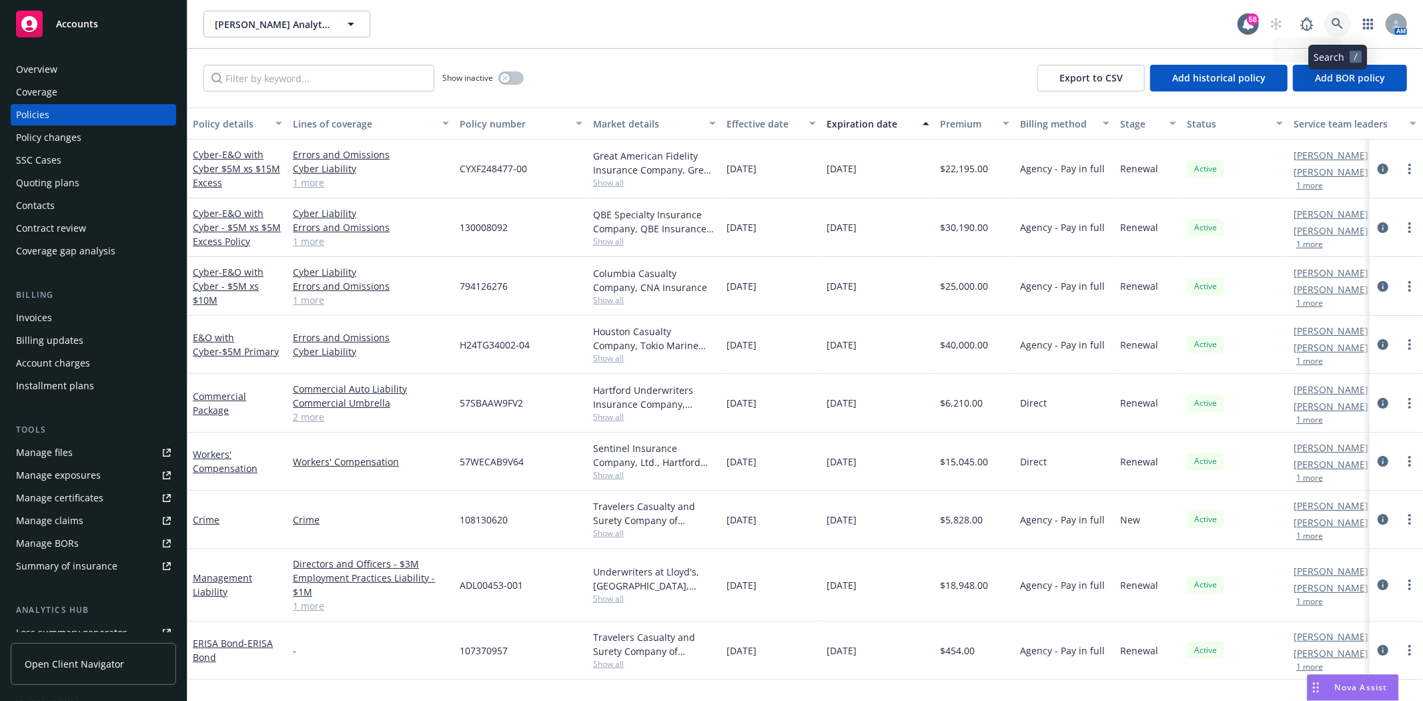
click at [1338, 24] on icon at bounding box center [1338, 24] width 12 height 12
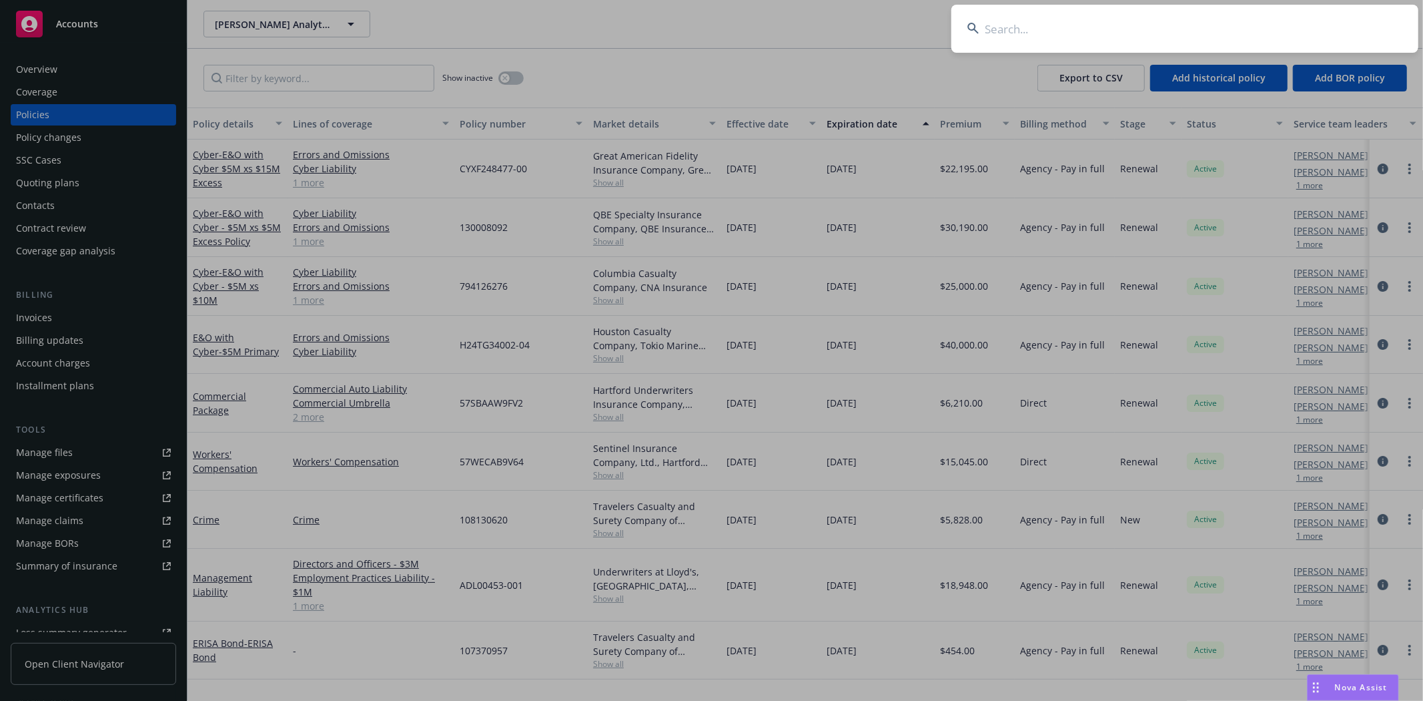
click at [1214, 30] on input at bounding box center [1184, 29] width 467 height 48
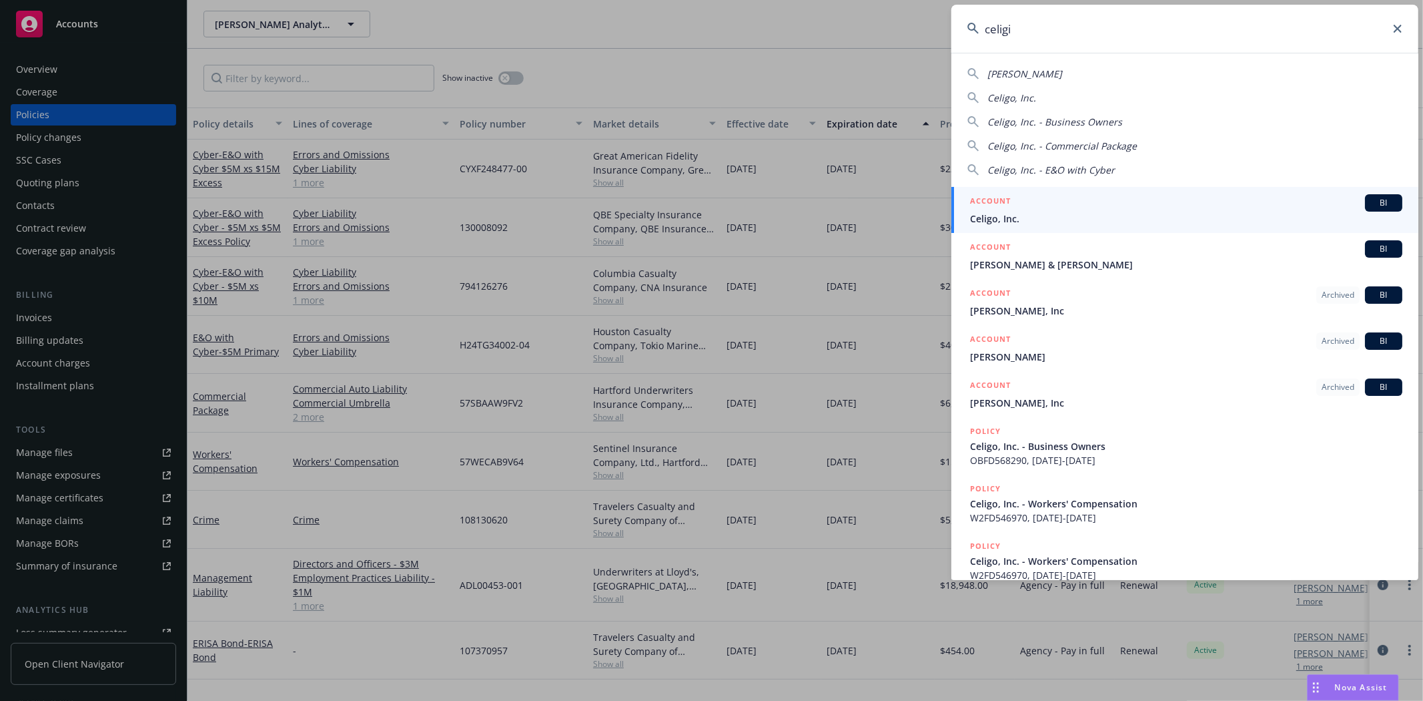
type input "celigio"
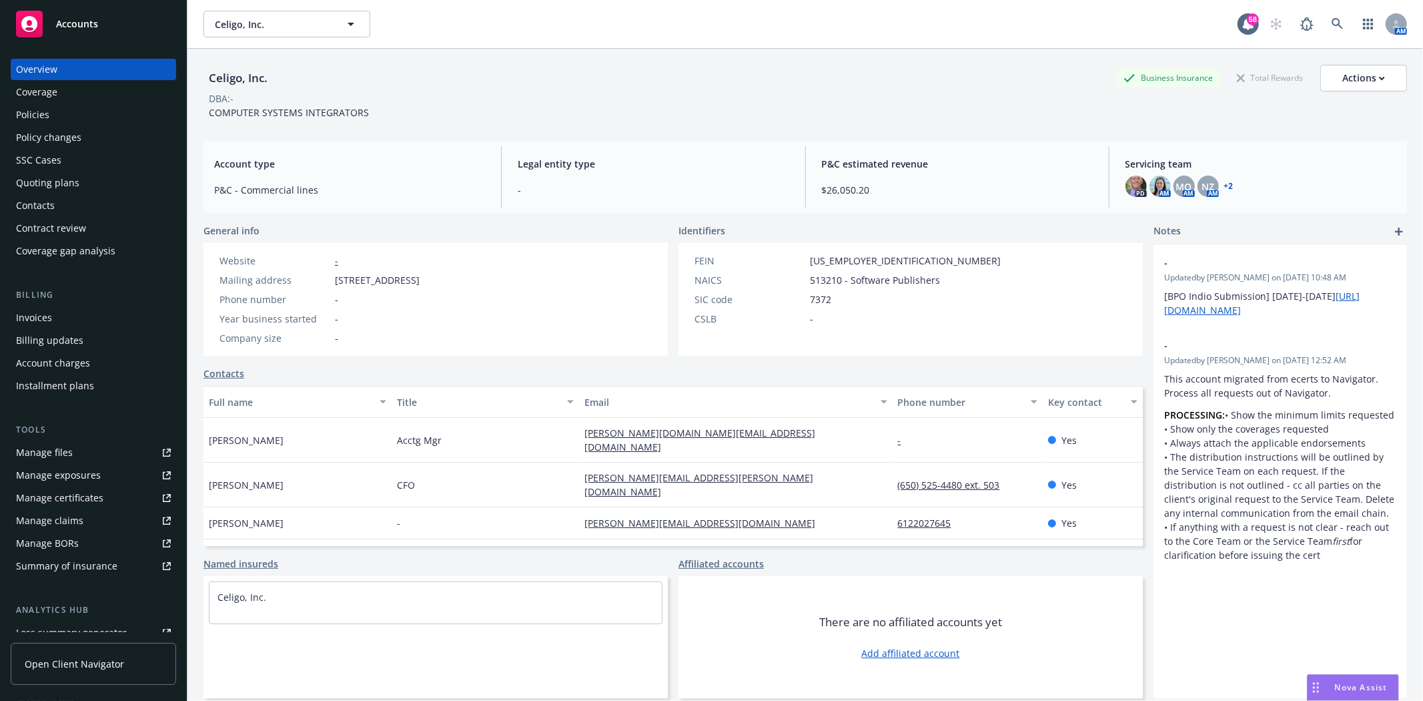
click at [1224, 185] on link "+ 2" at bounding box center [1228, 186] width 9 height 8
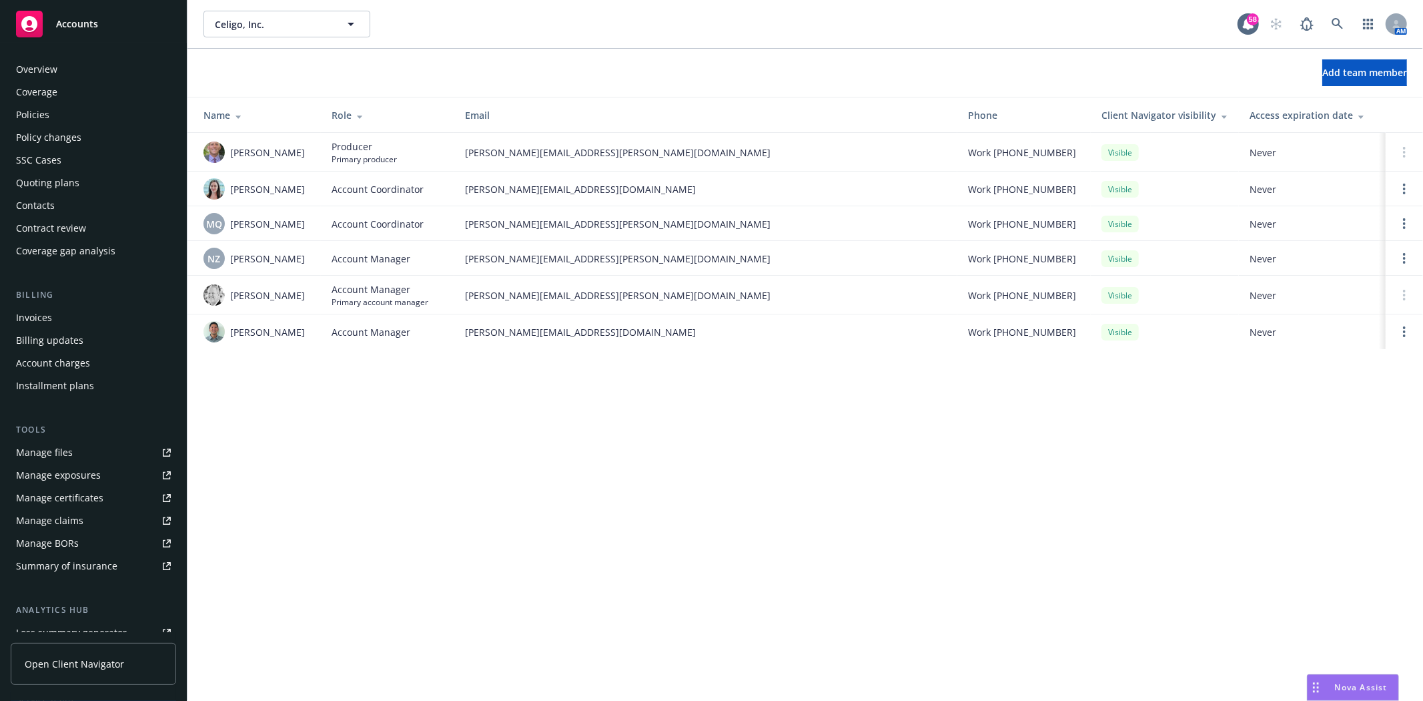
click at [38, 110] on div "Policies" at bounding box center [32, 114] width 33 height 21
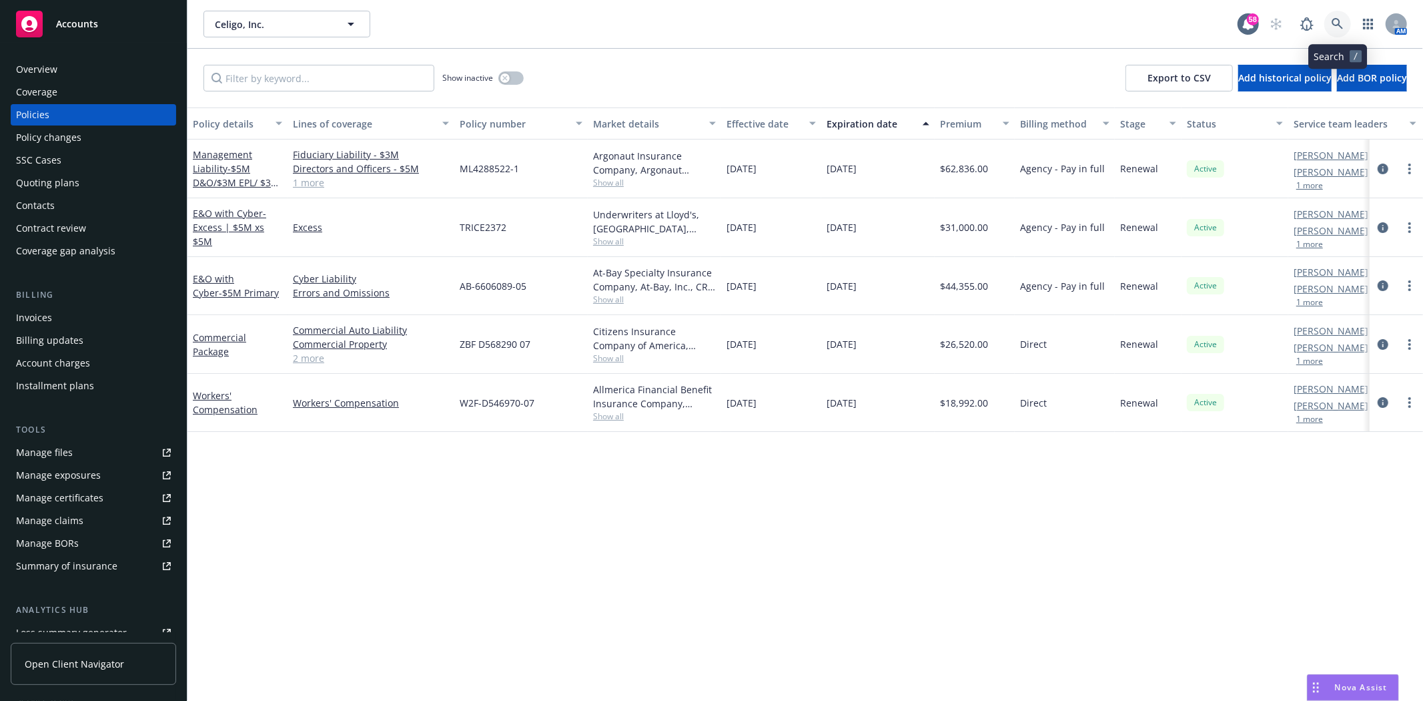
click at [1344, 28] on link at bounding box center [1337, 24] width 27 height 27
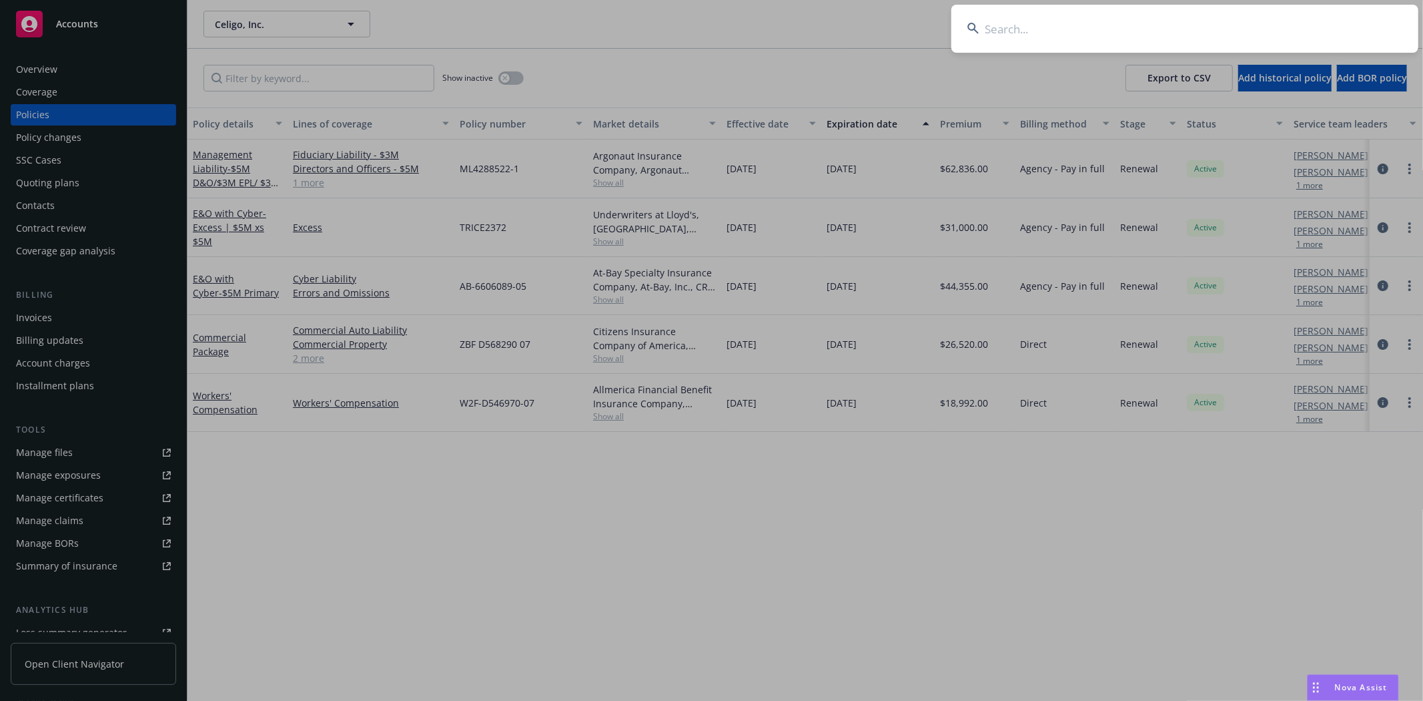
click at [991, 31] on input at bounding box center [1184, 29] width 467 height 48
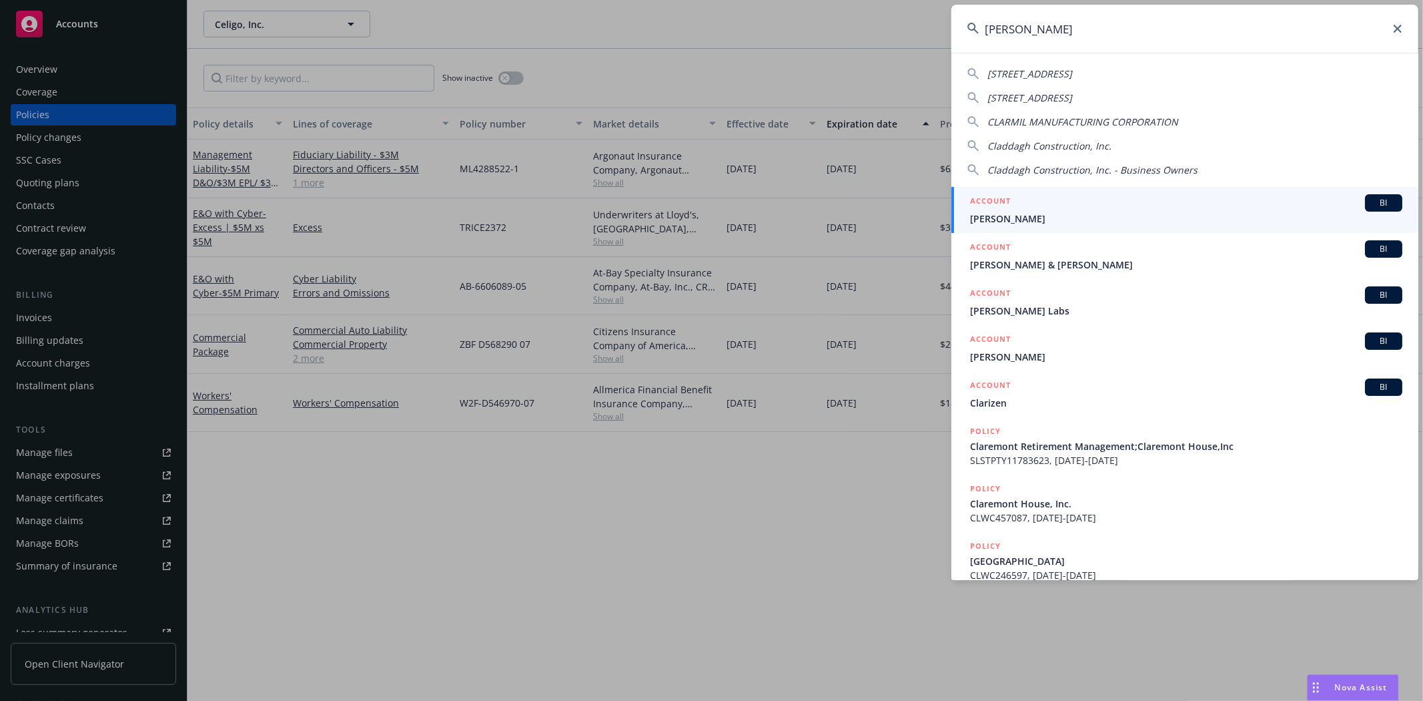
type input "clara"
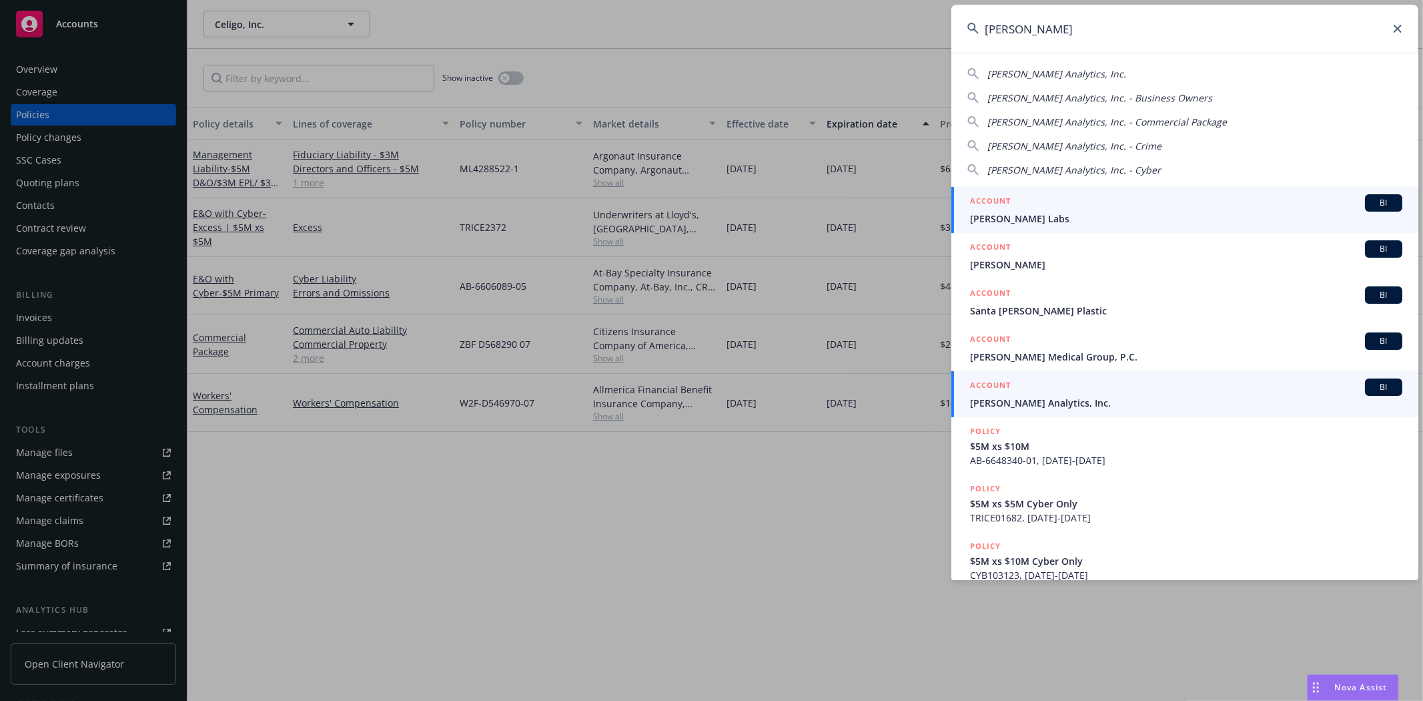
click at [1044, 397] on span "Clara Analytics, Inc." at bounding box center [1186, 403] width 432 height 14
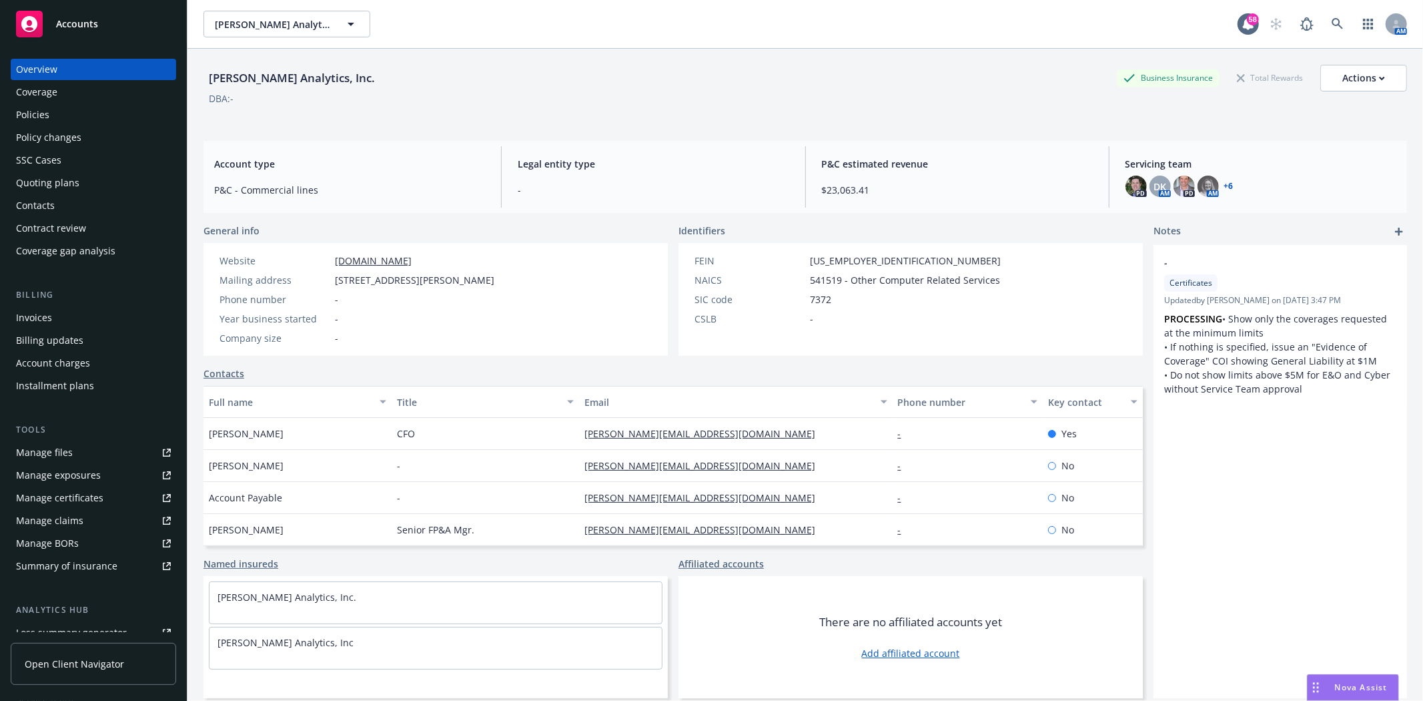
click at [52, 109] on div "Policies" at bounding box center [93, 114] width 155 height 21
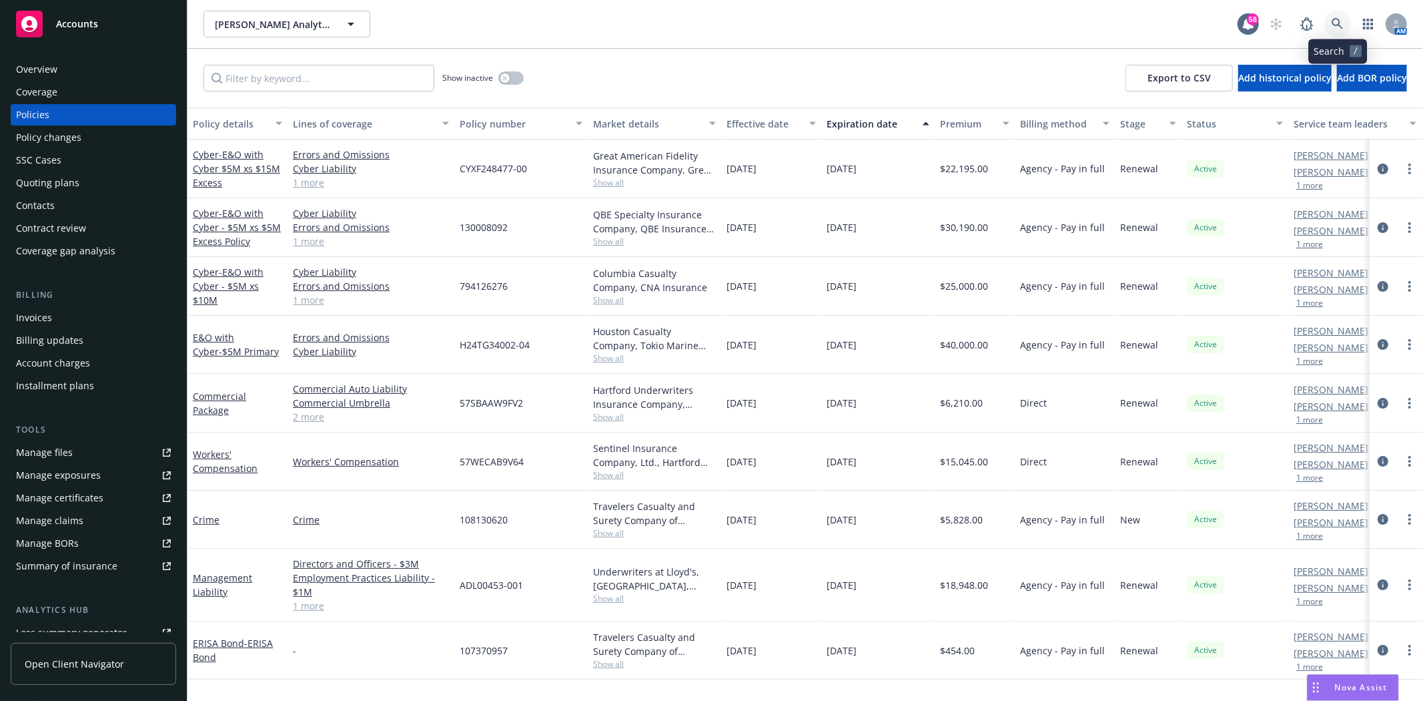
click at [1340, 20] on icon at bounding box center [1338, 24] width 12 height 12
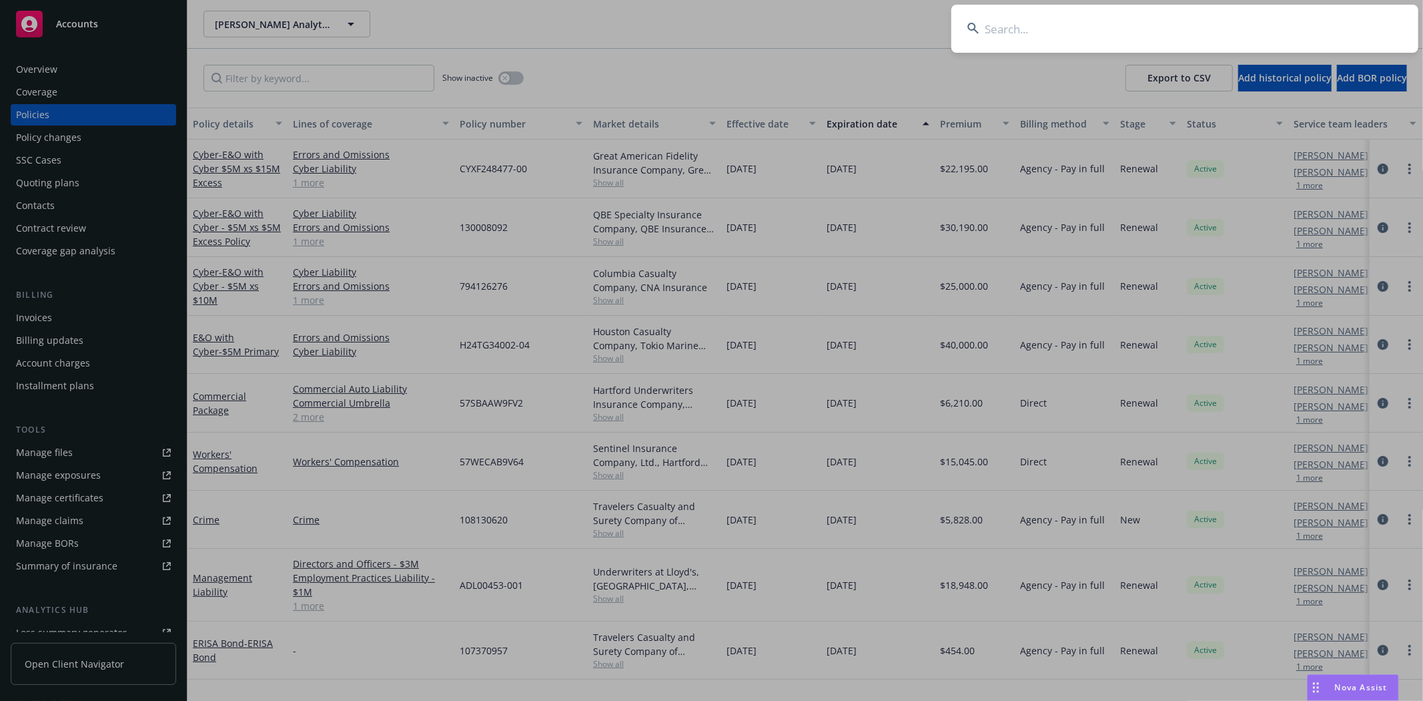
click at [1042, 25] on input at bounding box center [1184, 29] width 467 height 48
type input "arine"
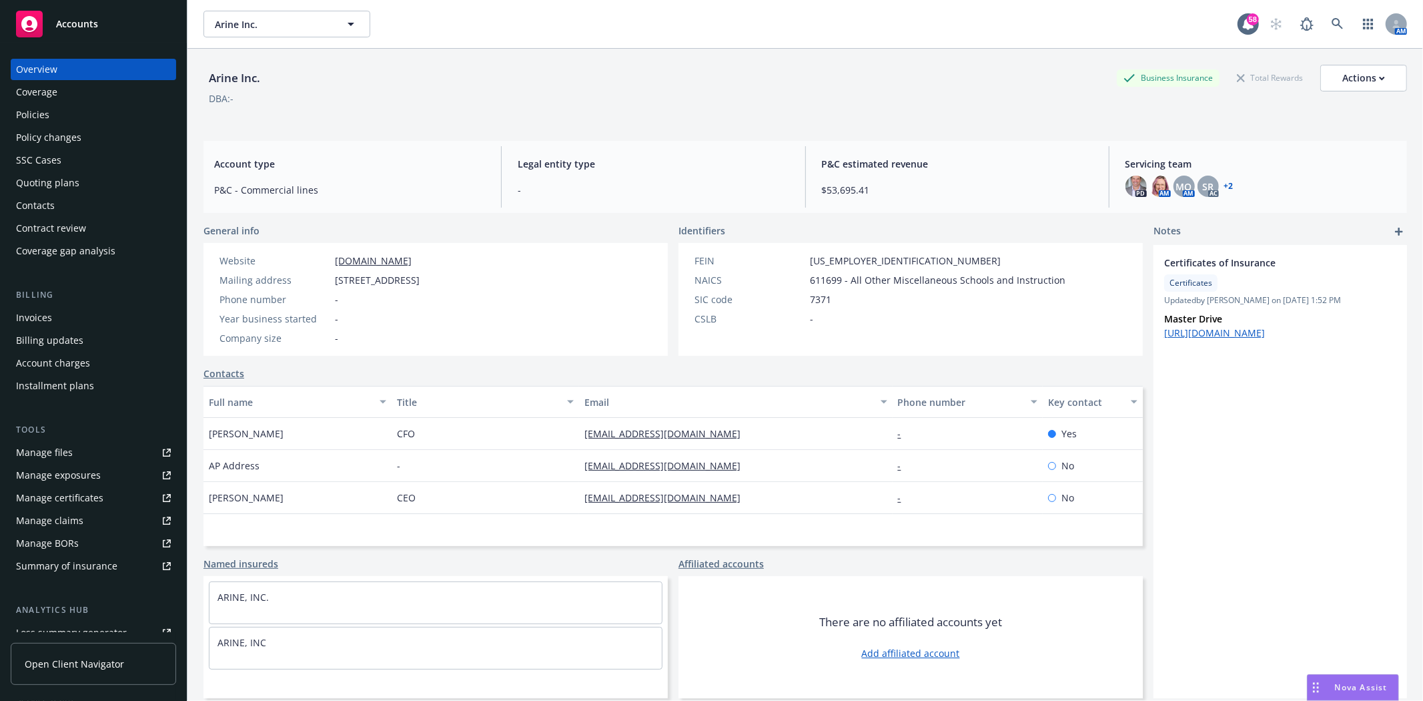
click at [56, 171] on div "Overview Coverage Policies Policy changes SSC Cases Quoting plans Contacts Cont…" at bounding box center [93, 160] width 165 height 203
click at [76, 189] on div "Quoting plans" at bounding box center [47, 182] width 63 height 21
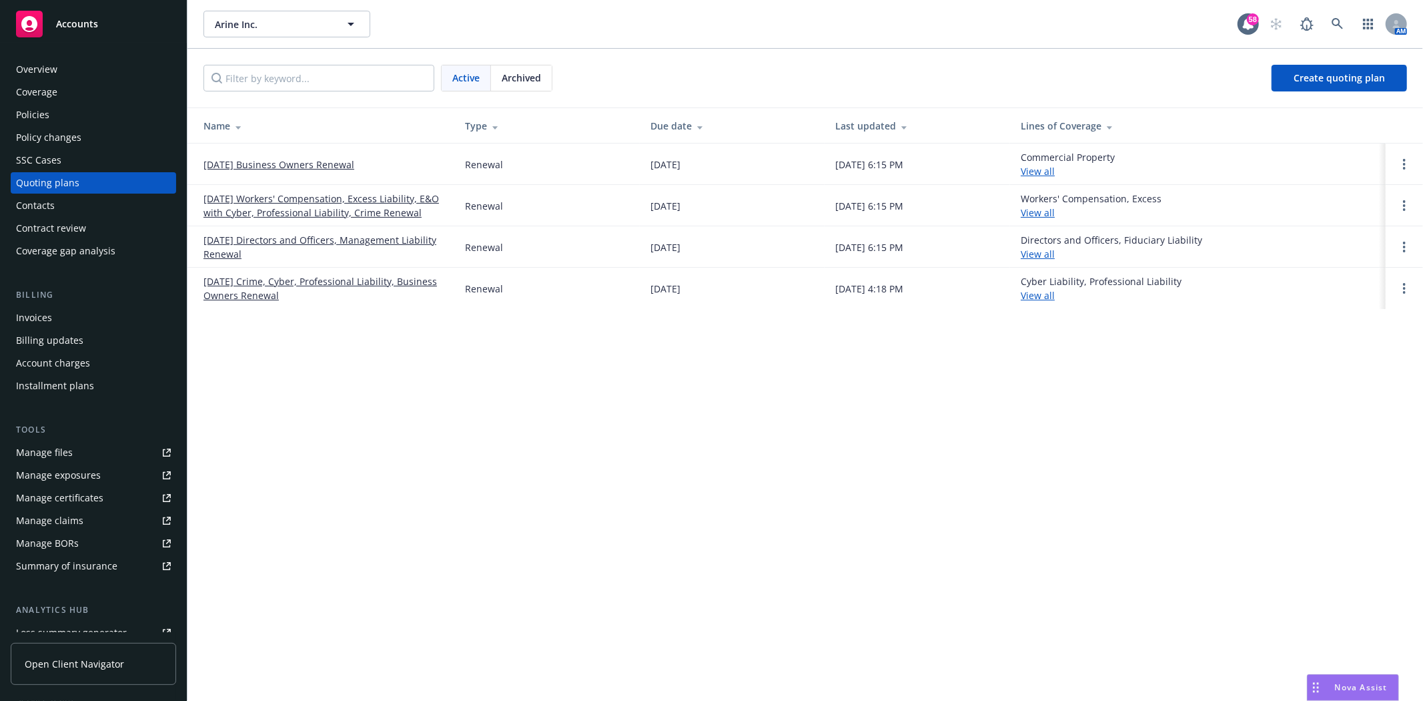
click at [274, 239] on link "[DATE] Directors and Officers, Management Liability Renewal" at bounding box center [323, 247] width 240 height 28
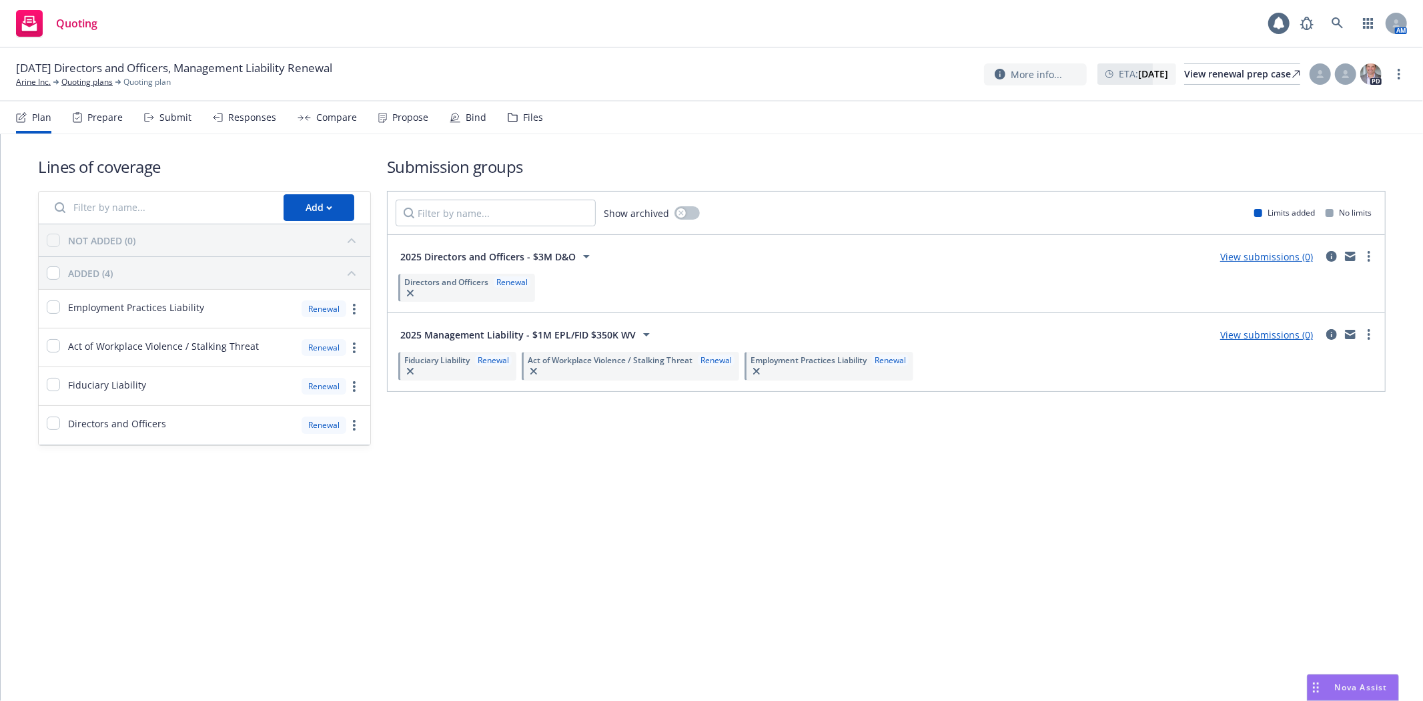
click at [530, 117] on div "Files" at bounding box center [533, 117] width 20 height 11
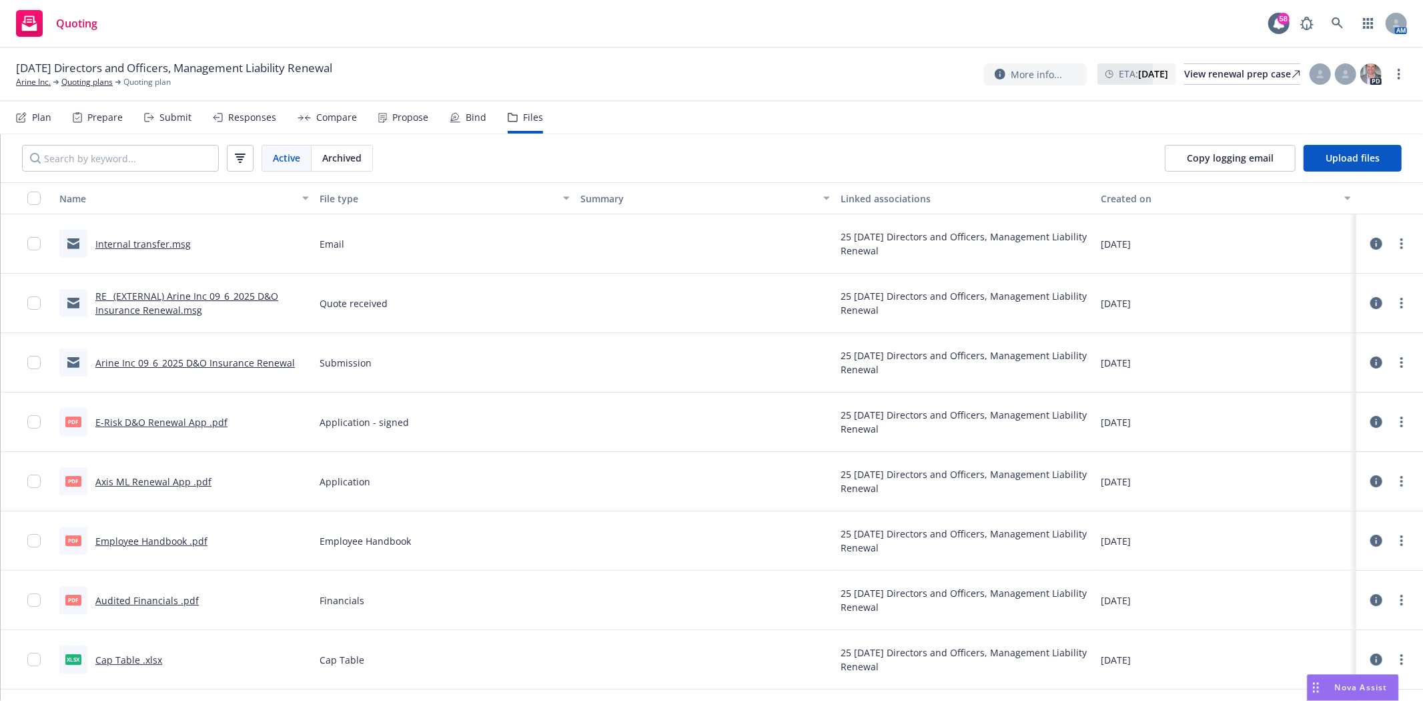
click at [199, 422] on link "E-Risk D&O Renewal App .pdf" at bounding box center [161, 422] width 132 height 13
click at [162, 481] on link "Axis ML Renewal App .pdf" at bounding box center [153, 481] width 116 height 13
click at [123, 422] on link "E-Risk D&O Renewal App .pdf" at bounding box center [161, 422] width 132 height 13
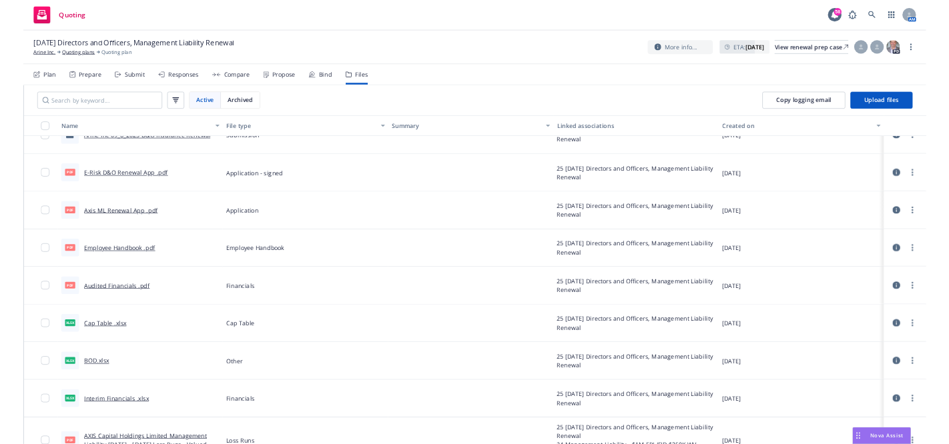
scroll to position [222, 0]
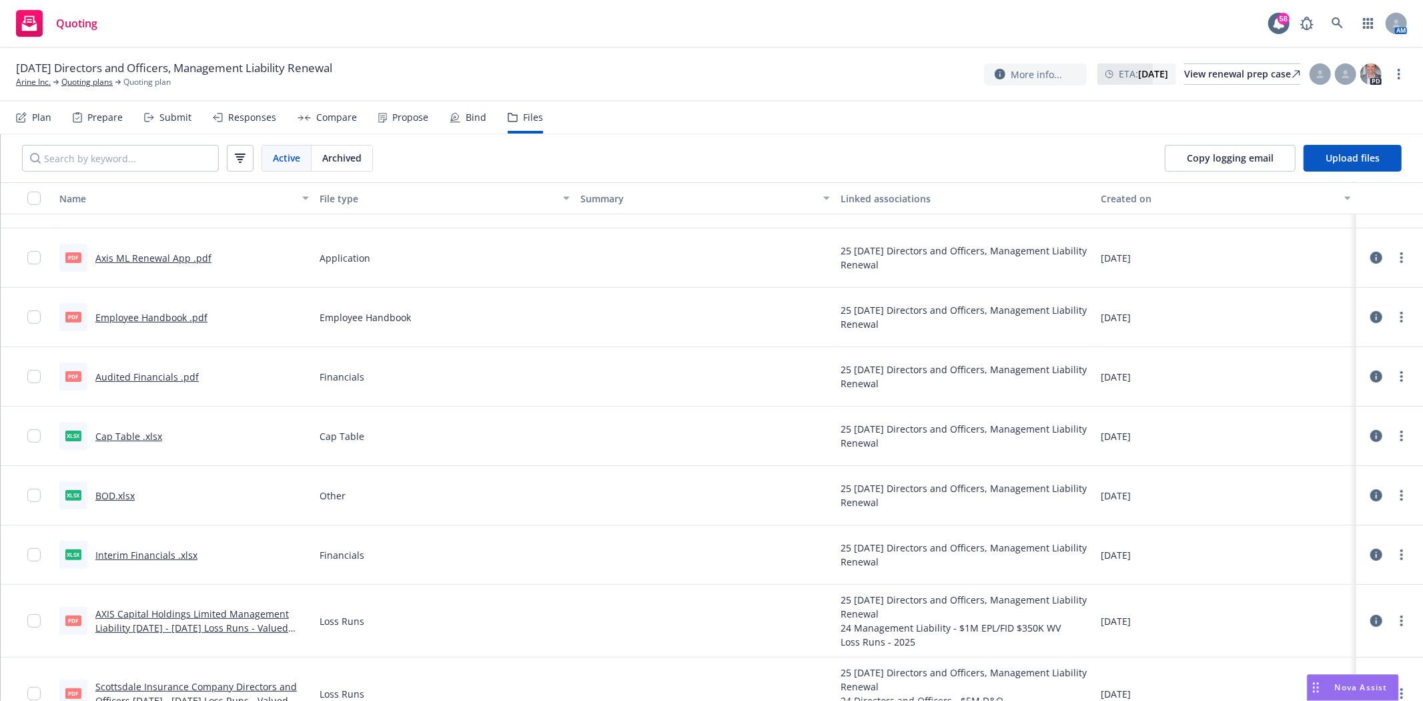
click at [164, 548] on link "Interim Financials .xlsx" at bounding box center [146, 554] width 102 height 13
